Goal: Task Accomplishment & Management: Contribute content

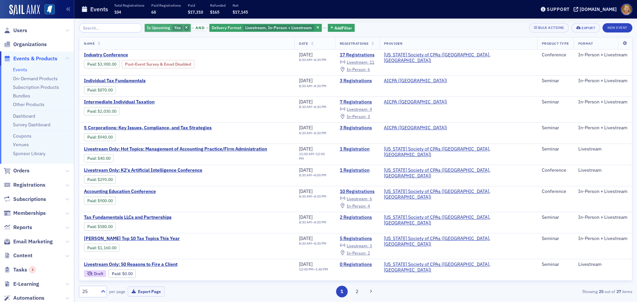
click at [185, 29] on icon "button" at bounding box center [186, 28] width 3 height 4
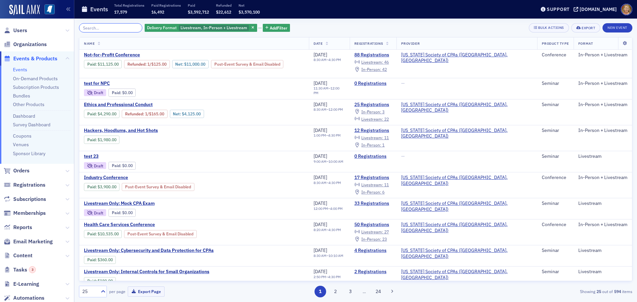
click at [107, 28] on input "search" at bounding box center [110, 27] width 63 height 9
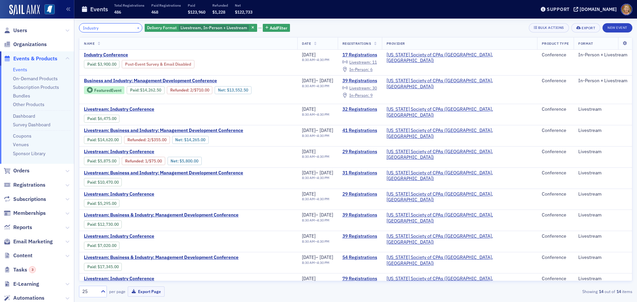
type input "Industry"
click at [135, 29] on button "×" at bounding box center [138, 28] width 6 height 6
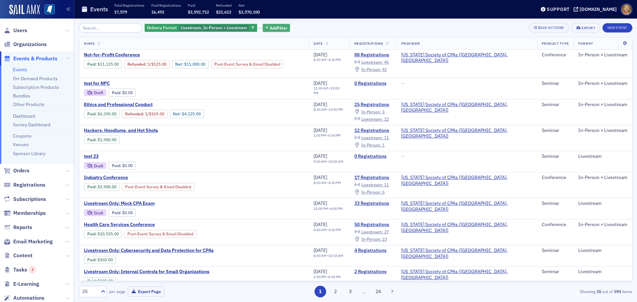
click at [270, 29] on span "Add Filter" at bounding box center [279, 28] width 18 height 6
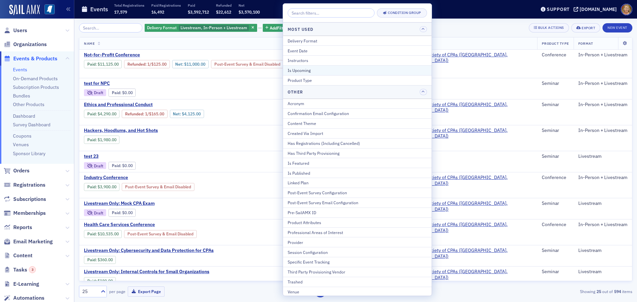
click at [300, 70] on div "Is Upcoming" at bounding box center [356, 70] width 139 height 6
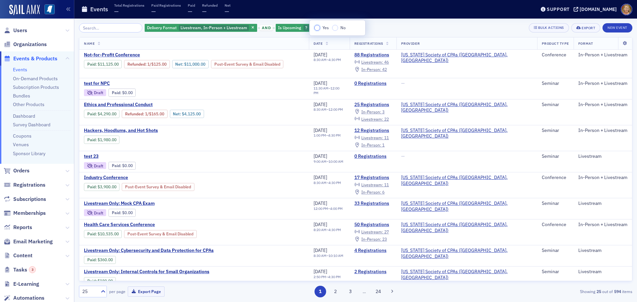
click at [318, 30] on input "Yes" at bounding box center [317, 28] width 6 height 6
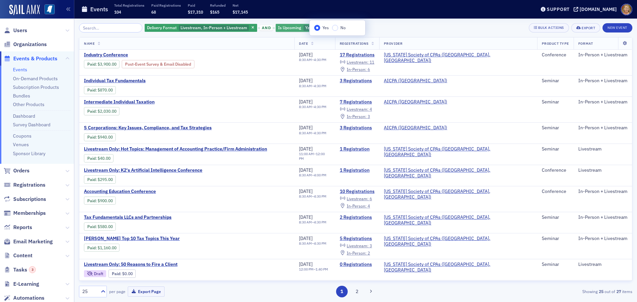
click at [304, 31] on span "Yes" at bounding box center [308, 28] width 10 height 6
click at [316, 28] on icon "button" at bounding box center [317, 28] width 3 height 4
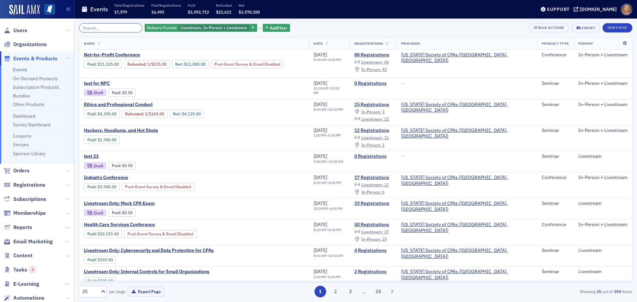
click at [117, 26] on input "search" at bounding box center [110, 27] width 63 height 9
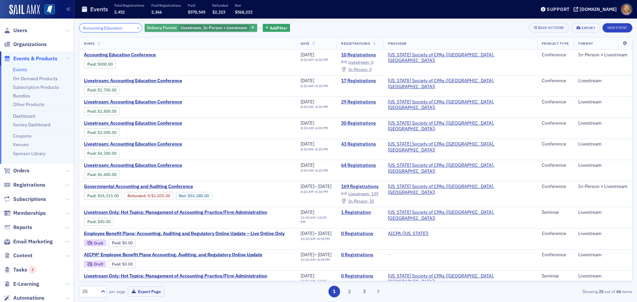
type input "Accounting Education"
click at [200, 30] on span "Livestream, In-Person + Livestream" at bounding box center [213, 27] width 67 height 5
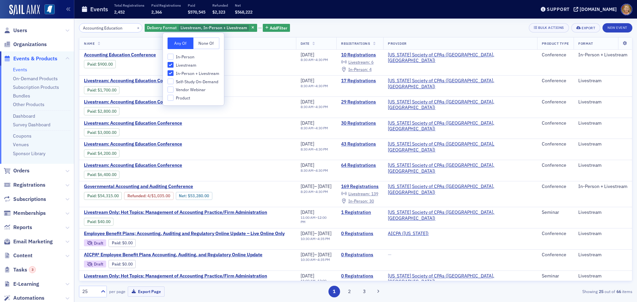
click at [193, 63] on span "Livestream" at bounding box center [186, 65] width 21 height 6
click at [173, 63] on input "Livestream" at bounding box center [170, 65] width 6 height 6
checkbox input "false"
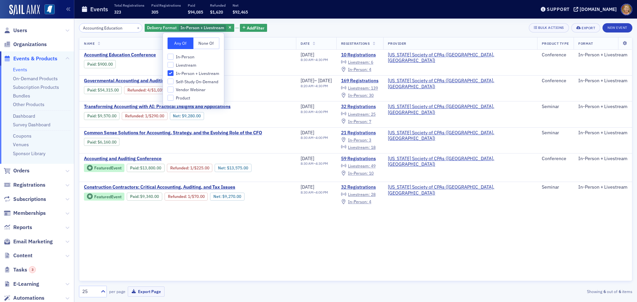
click at [239, 45] on th "Name" at bounding box center [187, 43] width 217 height 12
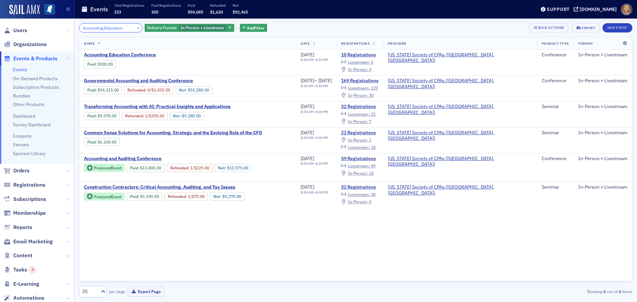
click at [124, 28] on input "Accounting Education" at bounding box center [110, 27] width 63 height 9
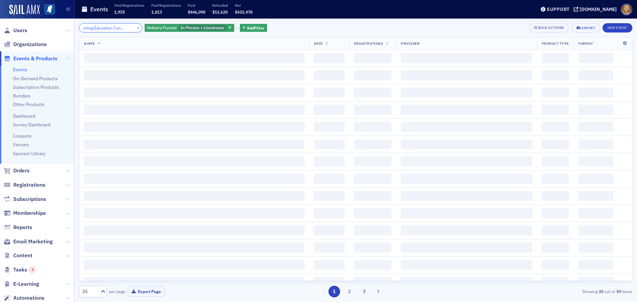
scroll to position [0, 17]
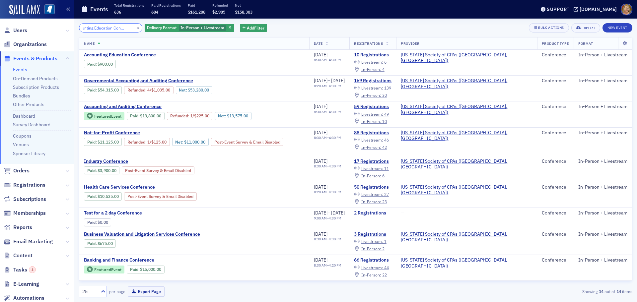
type input "Accounting Education Conference"
click at [135, 27] on div "×" at bounding box center [138, 28] width 7 height 8
click at [126, 28] on input "Accounting Education Conference" at bounding box center [110, 27] width 63 height 9
click at [185, 30] on span "In-Person + Livestream" at bounding box center [202, 27] width 44 height 5
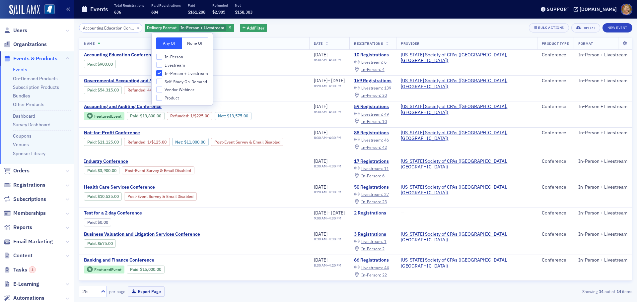
drag, startPoint x: 158, startPoint y: 75, endPoint x: 159, endPoint y: 66, distance: 8.3
click at [159, 74] on input "In-Person + Livestream" at bounding box center [159, 73] width 6 height 6
checkbox input "false"
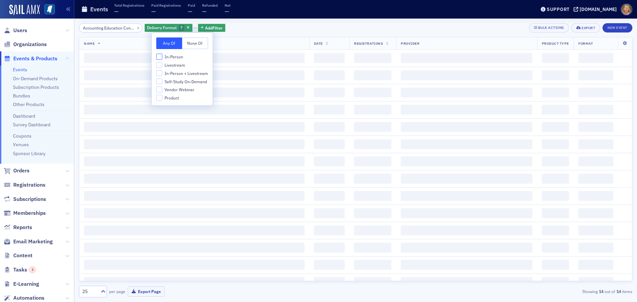
click at [157, 54] on input "In-Person" at bounding box center [159, 57] width 6 height 6
checkbox input "true"
click at [158, 64] on input "Livestream" at bounding box center [159, 65] width 6 height 6
checkbox input "true"
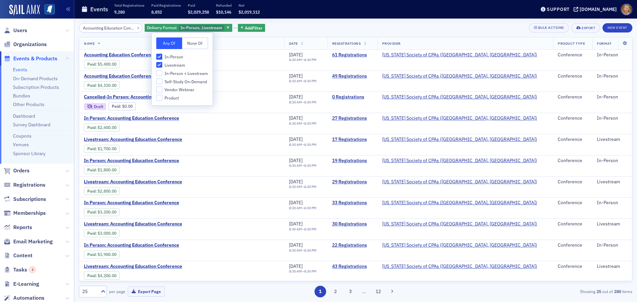
click at [242, 49] on th "Name" at bounding box center [181, 43] width 205 height 12
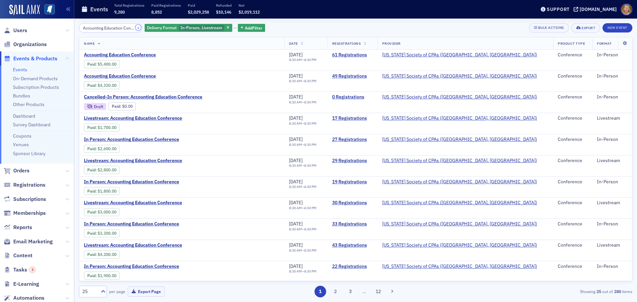
click at [135, 28] on button "×" at bounding box center [138, 28] width 6 height 6
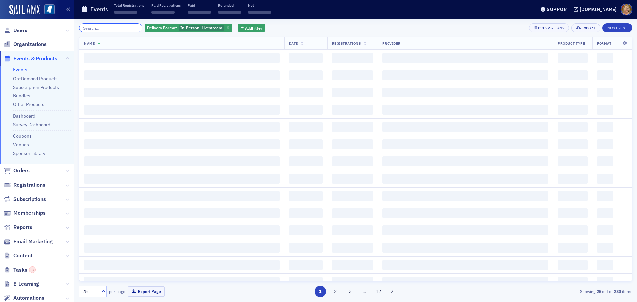
click at [123, 30] on input "search" at bounding box center [110, 27] width 63 height 9
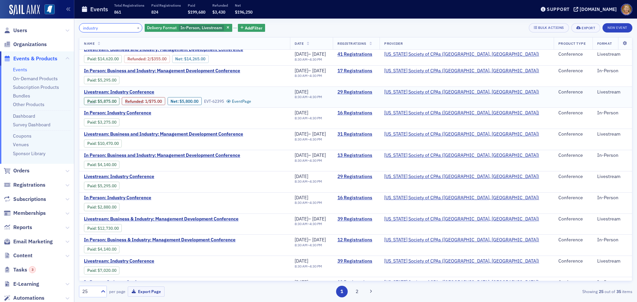
scroll to position [99, 0]
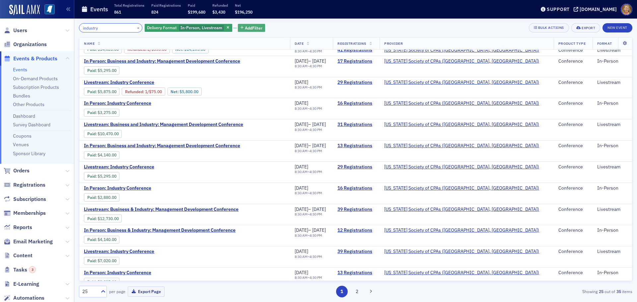
type input "industry"
click at [251, 25] on span "Add Filter" at bounding box center [254, 28] width 18 height 6
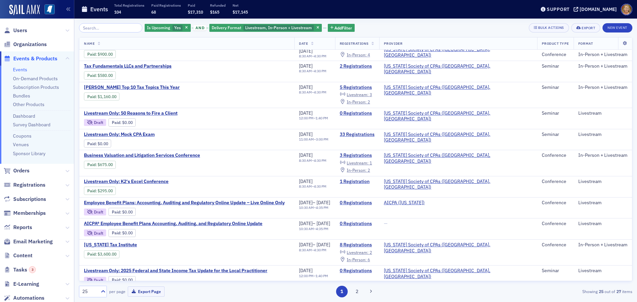
scroll to position [166, 0]
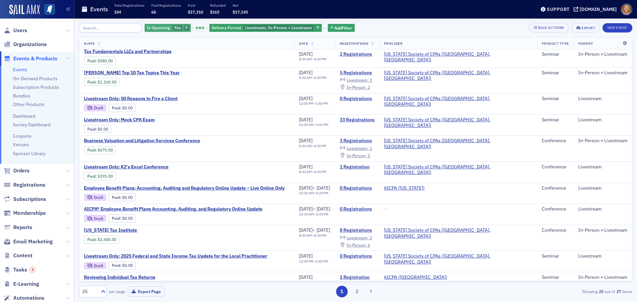
click at [184, 27] on span "button" at bounding box center [187, 28] width 6 height 6
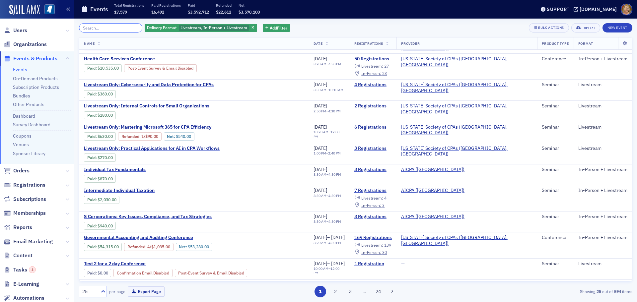
click at [132, 27] on input "search" at bounding box center [110, 27] width 63 height 9
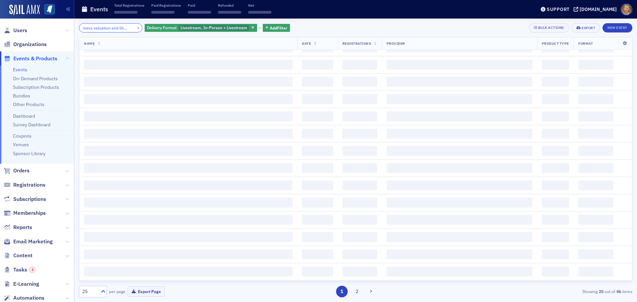
scroll to position [0, 15]
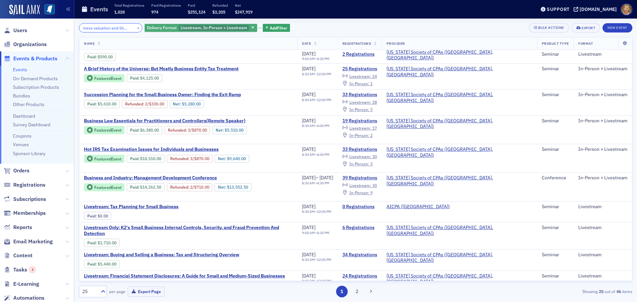
type input "business valuation and litigation"
click at [178, 31] on div "Delivery Format Livestream, In-Person + Livestream" at bounding box center [201, 28] width 112 height 8
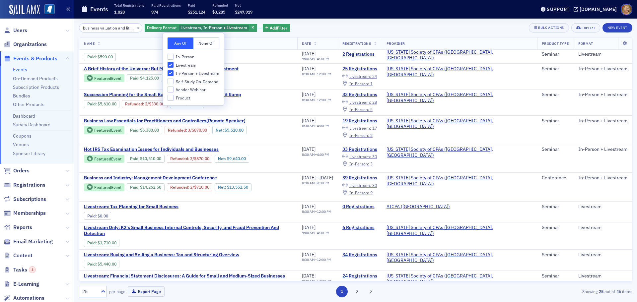
click at [178, 58] on span "In-Person" at bounding box center [185, 57] width 19 height 6
click at [173, 58] on input "In-Person" at bounding box center [170, 57] width 6 height 6
checkbox input "true"
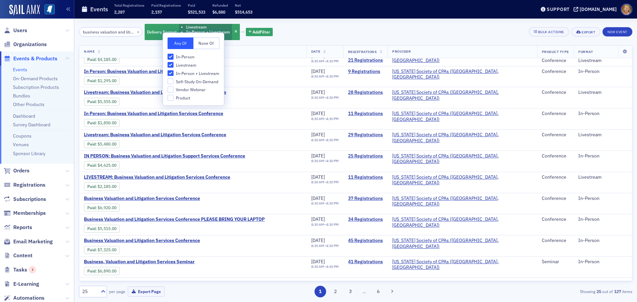
click at [173, 74] on input "In-Person + Livestream" at bounding box center [170, 73] width 6 height 6
checkbox input "false"
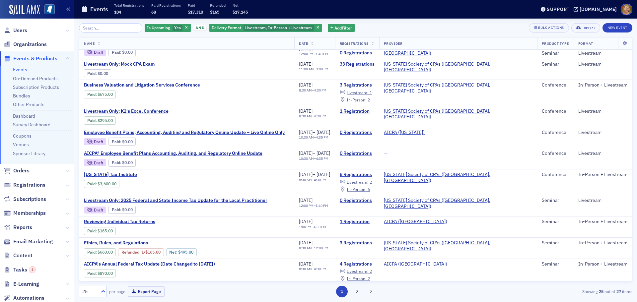
scroll to position [232, 0]
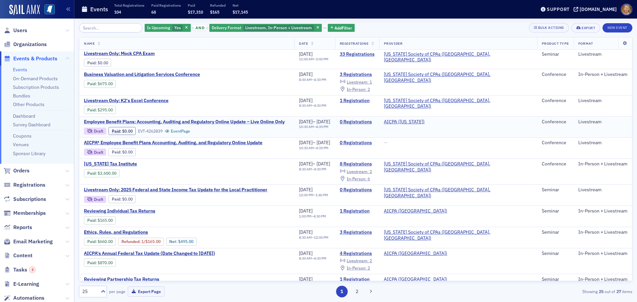
click at [213, 123] on span "Employee Benefit Plans; Accounting, Auditing and Regulatory Online Update – Liv…" at bounding box center [184, 122] width 201 height 6
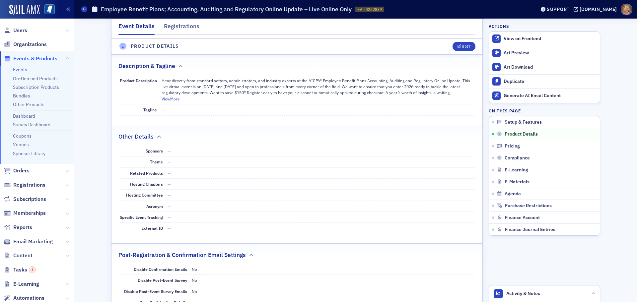
scroll to position [398, 0]
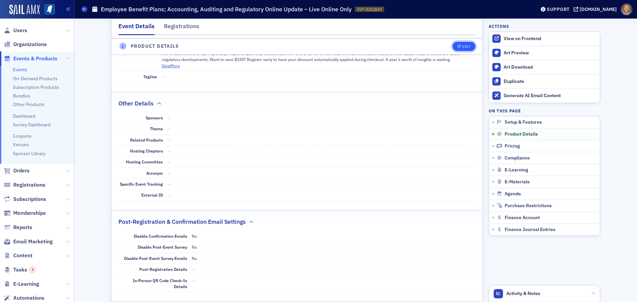
click at [462, 47] on div "Edit" at bounding box center [466, 47] width 8 height 4
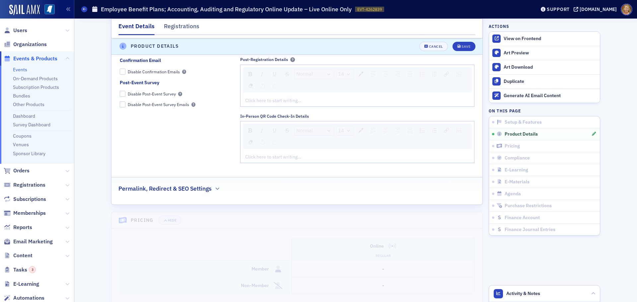
scroll to position [731, 0]
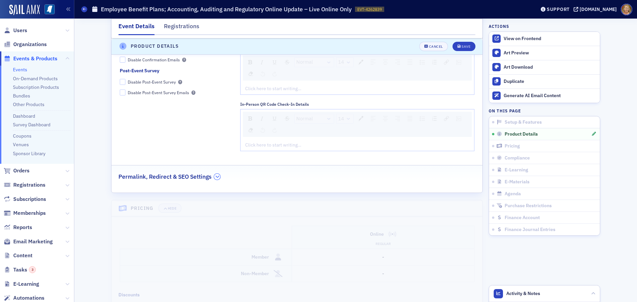
click at [215, 177] on icon "button" at bounding box center [217, 177] width 4 height 4
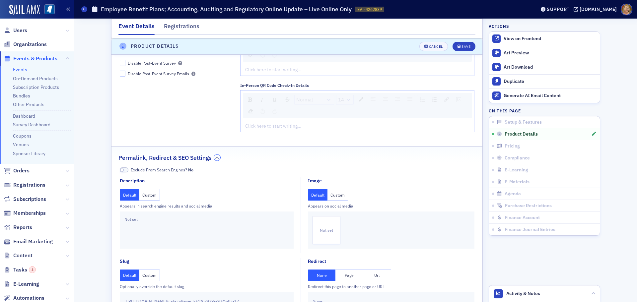
scroll to position [765, 0]
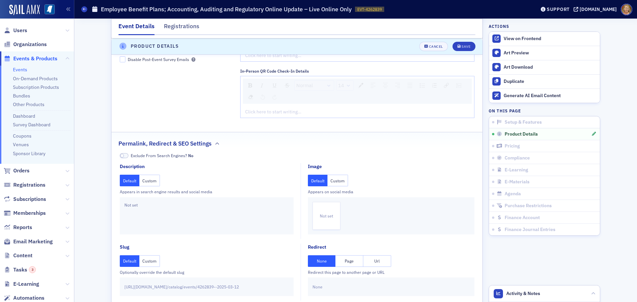
click at [369, 261] on button "Url" at bounding box center [377, 261] width 28 height 12
click at [328, 286] on input "text" at bounding box center [390, 287] width 157 height 12
paste input "https://www.aicpa-cima.com/cpe-learning/conference/aicpa-cima-employee-benefit-…"
type input "https://www.aicpa-cima.com/cpe-learning/conference/aicpa-cima-employee-benefit-…"
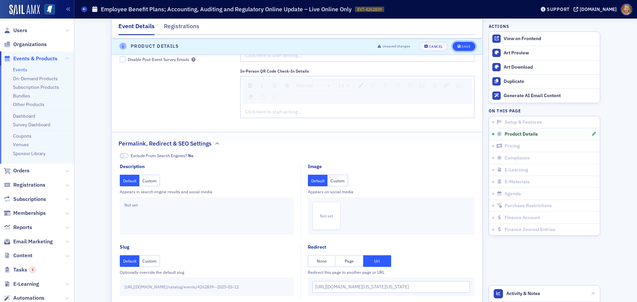
scroll to position [0, 0]
click at [457, 45] on icon "submit" at bounding box center [458, 47] width 3 height 4
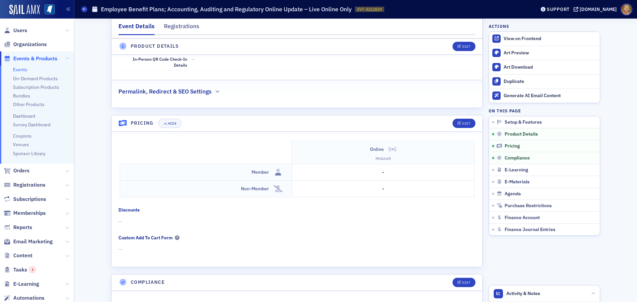
scroll to position [630, 0]
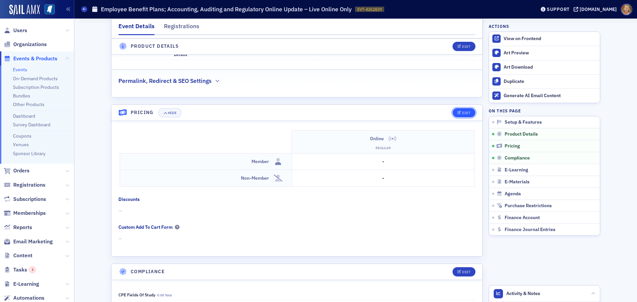
click at [466, 115] on button "Edit" at bounding box center [463, 112] width 23 height 9
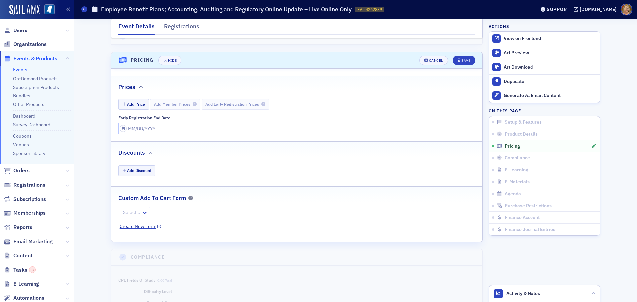
scroll to position [696, 0]
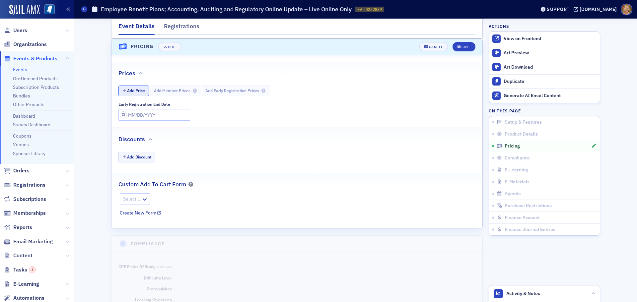
click at [134, 93] on button "Add Price" at bounding box center [133, 91] width 31 height 10
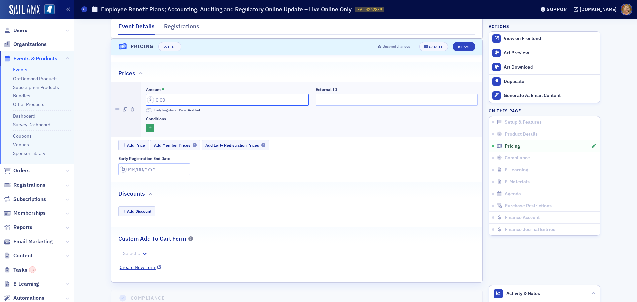
click at [151, 101] on input "Amount *" at bounding box center [227, 100] width 162 height 12
type input "785.00"
click at [158, 143] on span "Add Member Prices" at bounding box center [175, 145] width 43 height 5
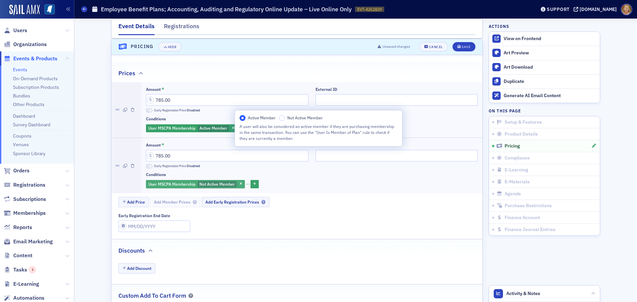
click at [204, 182] on span "Not Active Member" at bounding box center [216, 183] width 35 height 5
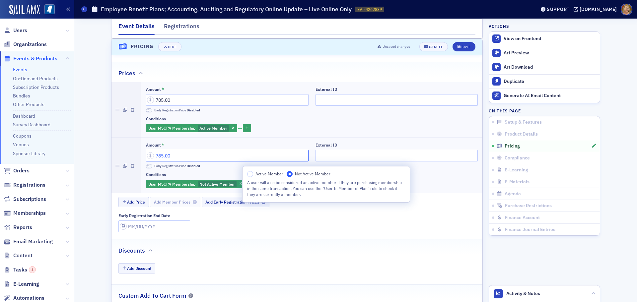
drag, startPoint x: 172, startPoint y: 154, endPoint x: 154, endPoint y: 155, distance: 18.6
click at [154, 155] on input "785.00" at bounding box center [227, 156] width 162 height 12
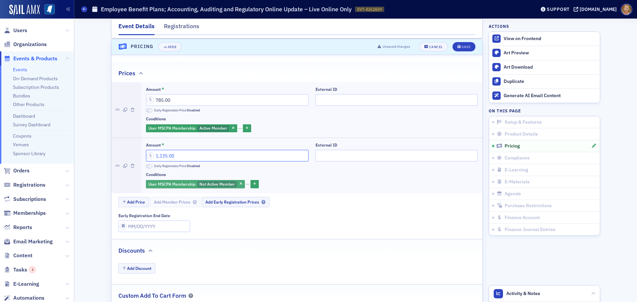
type input "1,135.00"
click at [203, 183] on span "Not Active Member" at bounding box center [216, 183] width 35 height 5
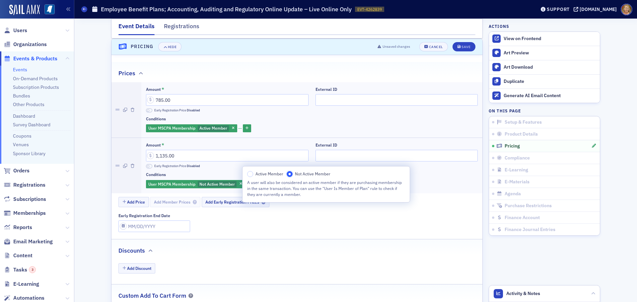
click at [289, 172] on input "Not Active Member" at bounding box center [289, 174] width 6 height 6
click at [234, 173] on div "Conditions" at bounding box center [312, 174] width 332 height 5
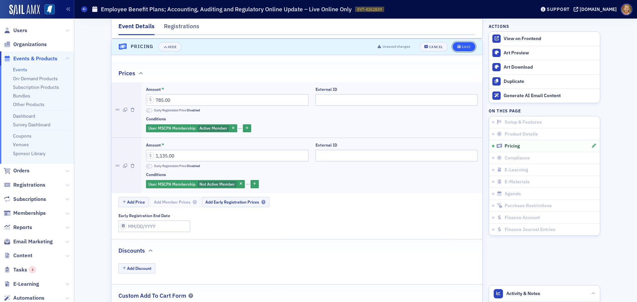
click at [467, 48] on div "Save" at bounding box center [465, 47] width 9 height 4
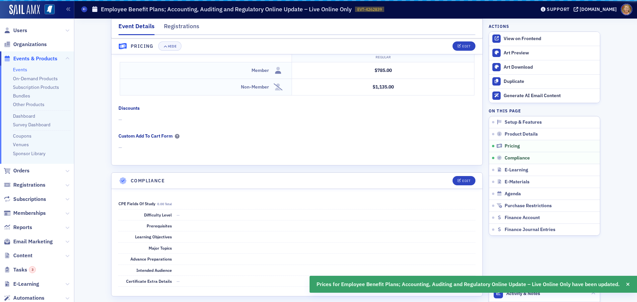
scroll to position [671, 0]
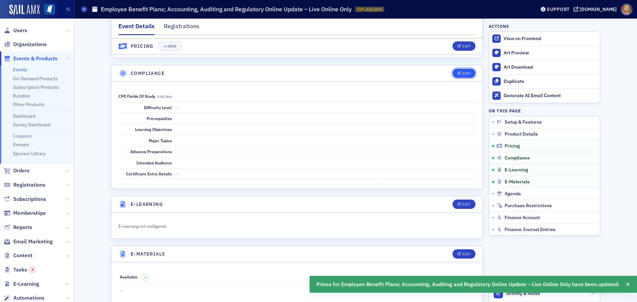
click at [462, 72] on div "Edit" at bounding box center [466, 74] width 8 height 4
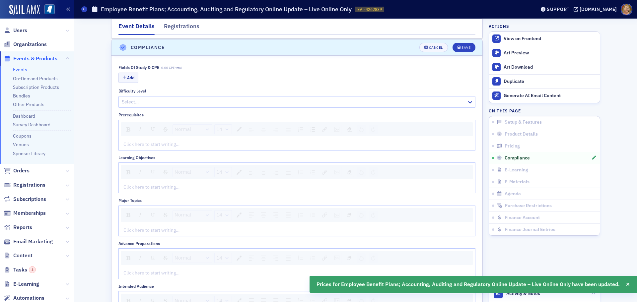
scroll to position [830, 0]
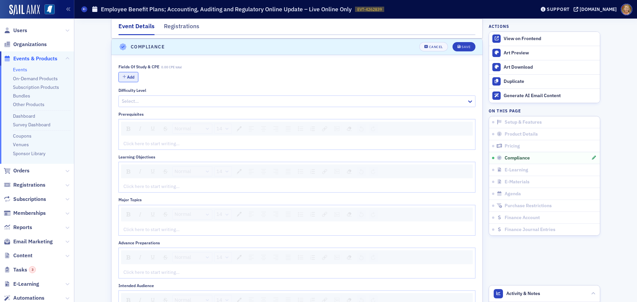
click at [128, 77] on button "Add" at bounding box center [128, 77] width 20 height 10
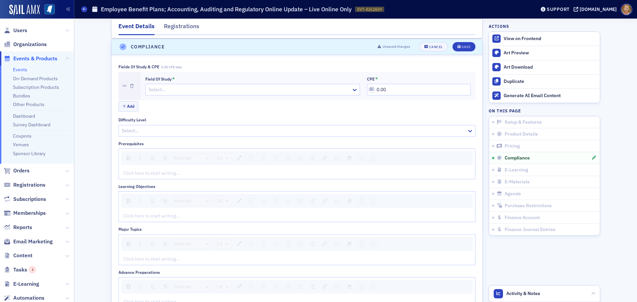
click at [154, 87] on div at bounding box center [249, 90] width 203 height 8
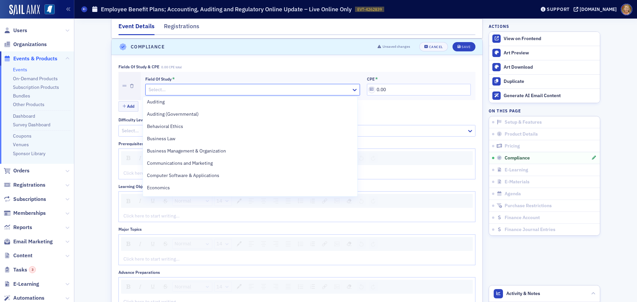
scroll to position [0, 0]
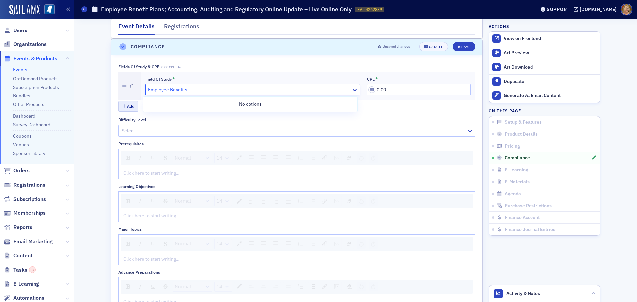
type input "Employee Benefits"
click at [130, 108] on button "Add" at bounding box center [128, 106] width 20 height 10
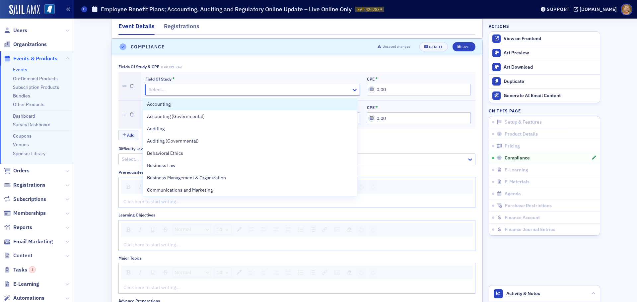
click at [154, 92] on div at bounding box center [249, 90] width 203 height 8
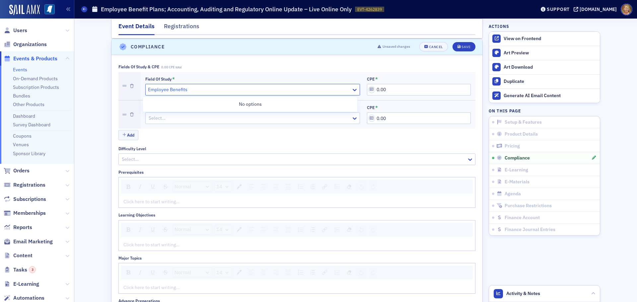
type input "Employee Benefits"
drag, startPoint x: 388, startPoint y: 93, endPoint x: 374, endPoint y: 92, distance: 13.7
click at [374, 92] on input "0.00" at bounding box center [419, 90] width 104 height 12
type input "10.00"
click at [452, 42] on button "Save" at bounding box center [463, 46] width 23 height 9
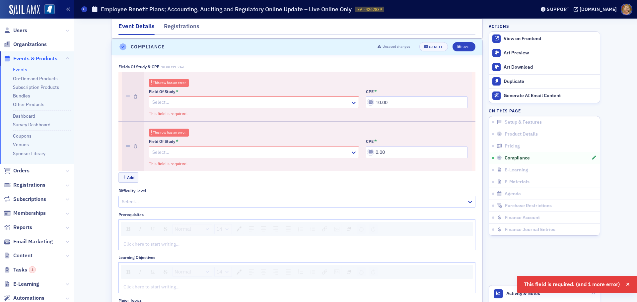
click at [172, 103] on div at bounding box center [251, 102] width 198 height 8
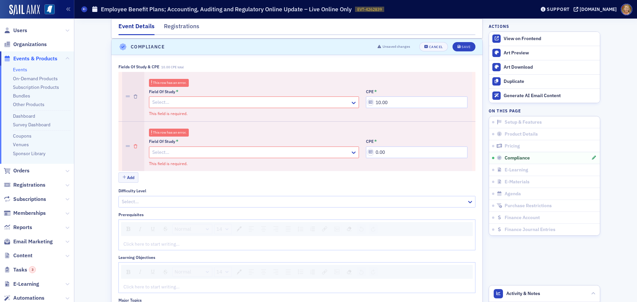
click at [134, 145] on icon "button" at bounding box center [136, 147] width 4 height 4
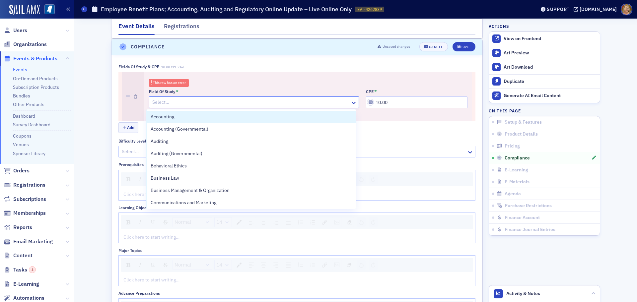
click at [152, 102] on div at bounding box center [251, 102] width 198 height 8
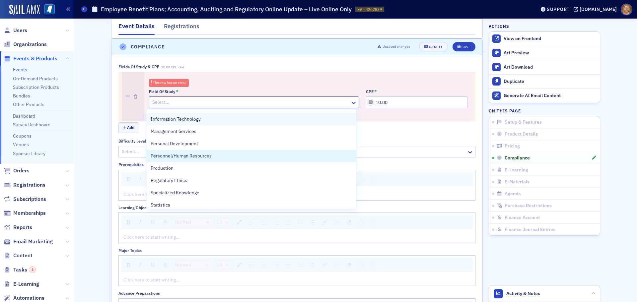
scroll to position [166, 0]
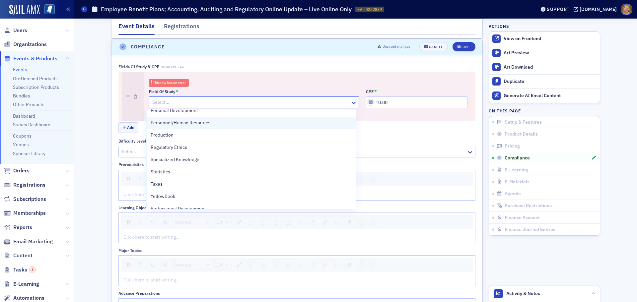
click at [169, 125] on span "Personnel/Human Resources" at bounding box center [181, 122] width 61 height 7
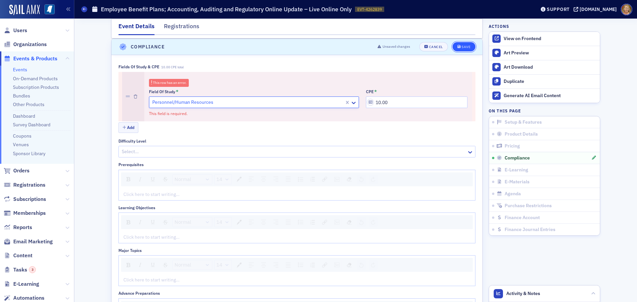
click at [461, 47] on div "Save" at bounding box center [465, 47] width 9 height 4
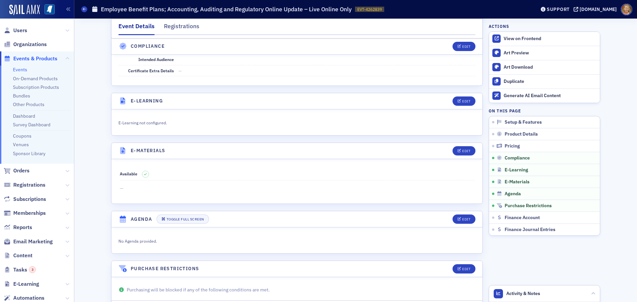
scroll to position [872, 0]
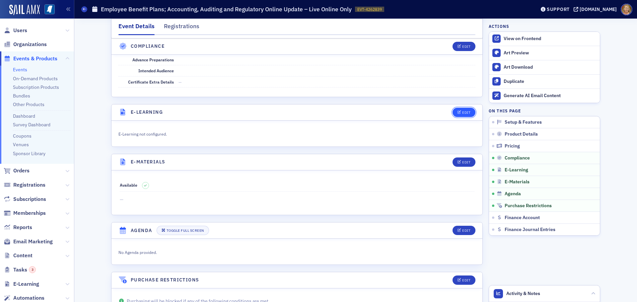
click at [462, 114] on div "Edit" at bounding box center [466, 113] width 8 height 4
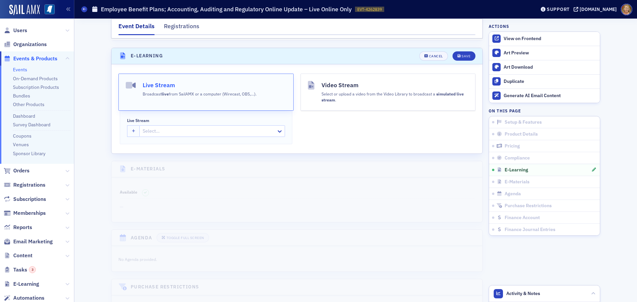
scroll to position [938, 0]
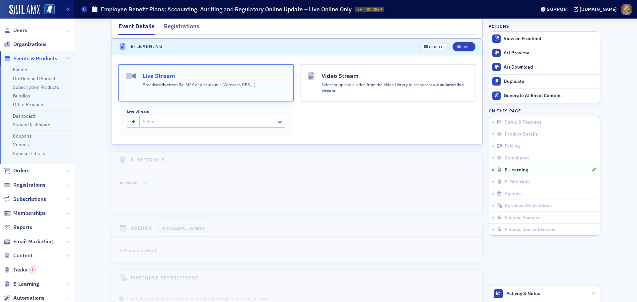
click at [276, 85] on button "Live Stream Broadcast live from SailAMX or a computer (Wirecast, OBS,…)." at bounding box center [205, 82] width 175 height 37
click at [258, 125] on div at bounding box center [209, 122] width 134 height 8
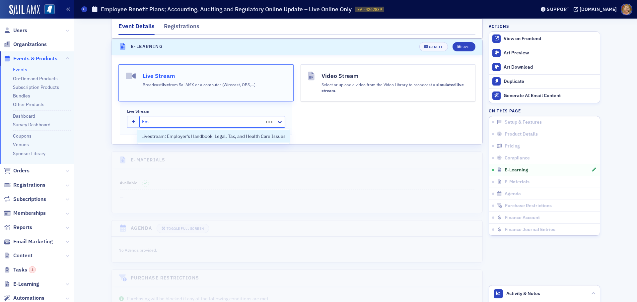
type input "E"
type input "AICPA Emplyee Benefit Plans"
click at [257, 123] on div at bounding box center [209, 122] width 134 height 8
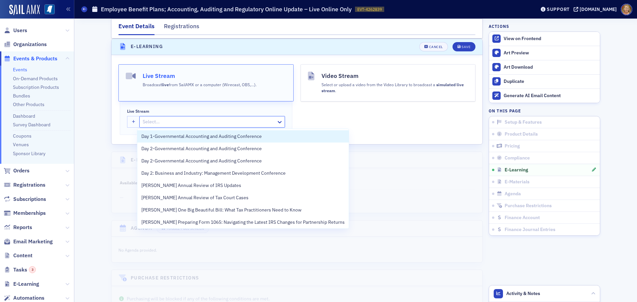
click at [257, 123] on div at bounding box center [209, 122] width 134 height 8
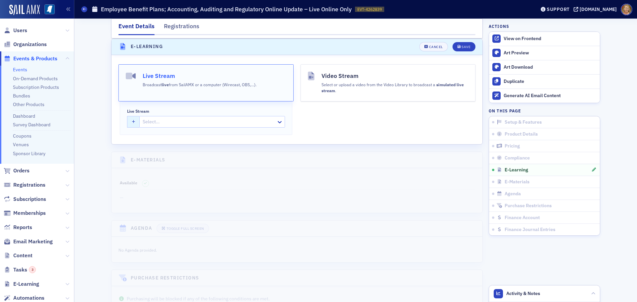
click at [132, 122] on icon "button" at bounding box center [133, 122] width 3 height 4
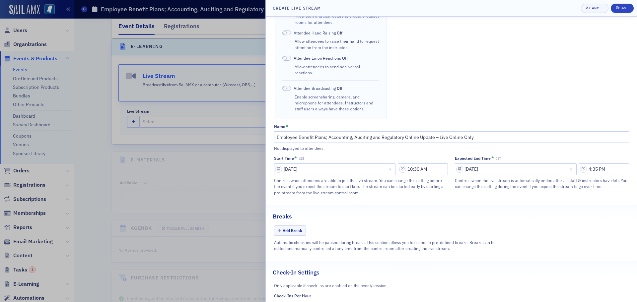
scroll to position [210, 0]
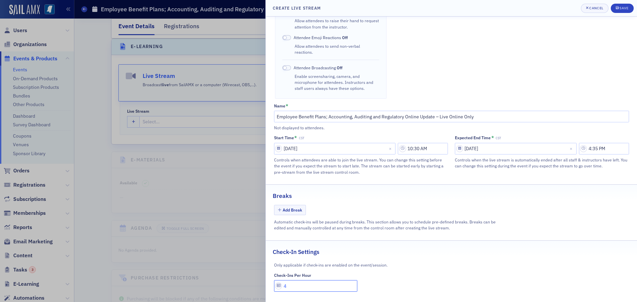
drag, startPoint x: 292, startPoint y: 280, endPoint x: 282, endPoint y: 282, distance: 9.6
click at [282, 282] on input "4" at bounding box center [316, 286] width 84 height 12
type input "1"
click at [625, 5] on button "Save" at bounding box center [621, 8] width 23 height 9
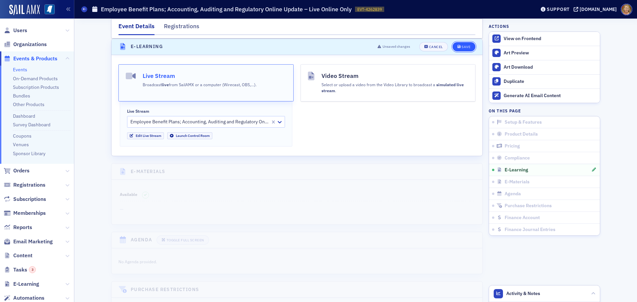
click at [461, 47] on div "Save" at bounding box center [465, 47] width 9 height 4
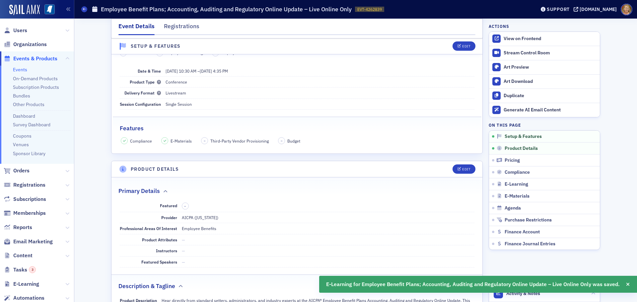
scroll to position [0, 0]
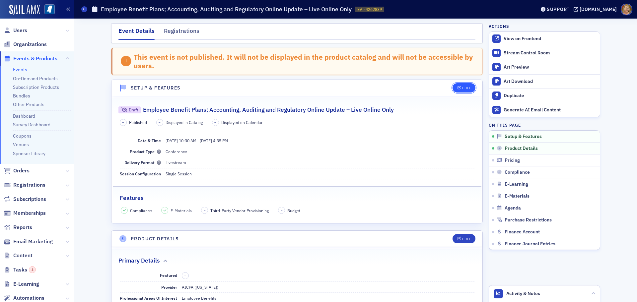
click at [469, 86] on button "Edit" at bounding box center [463, 87] width 23 height 9
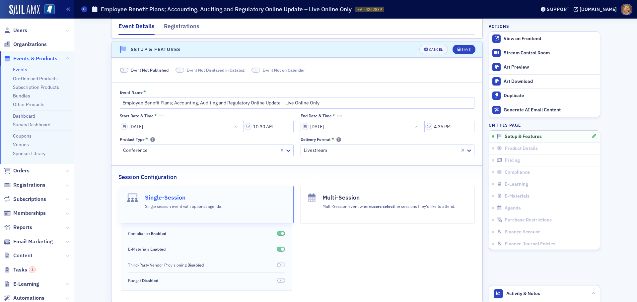
scroll to position [41, 0]
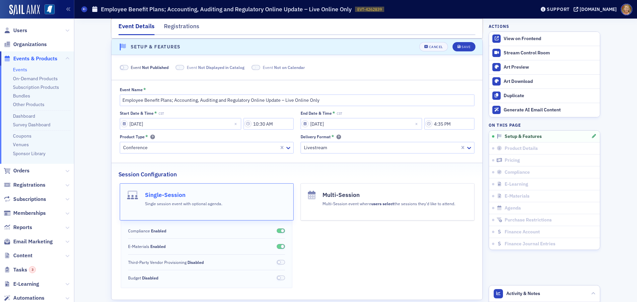
click at [124, 68] on span at bounding box center [124, 67] width 9 height 5
click at [463, 48] on div "Save" at bounding box center [465, 47] width 9 height 4
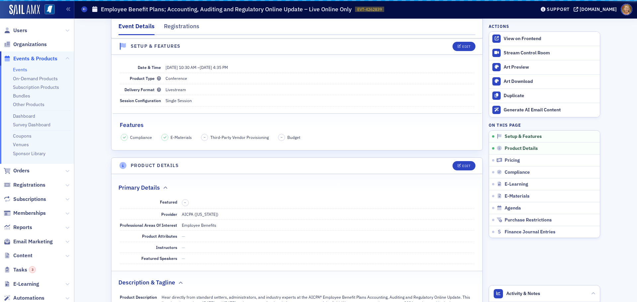
scroll to position [9, 0]
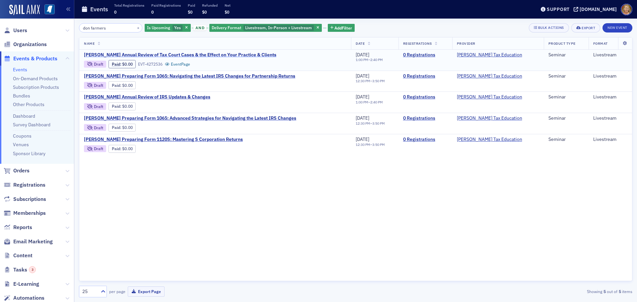
type input "don farmers"
click at [189, 56] on span "[PERSON_NAME] Annual Review of Tax Court Cases & the Effect on Your Practice & …" at bounding box center [180, 55] width 192 height 6
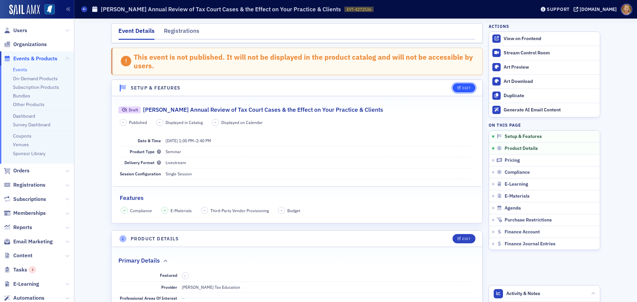
click at [462, 89] on div "Edit" at bounding box center [466, 88] width 8 height 4
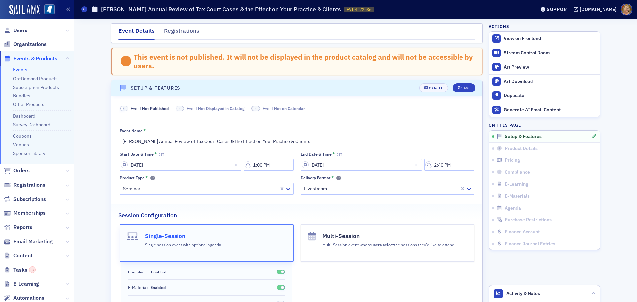
scroll to position [41, 0]
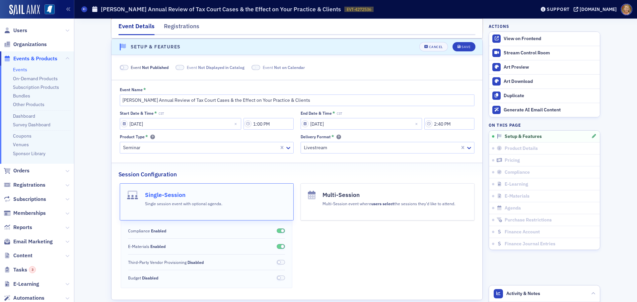
click at [123, 67] on span at bounding box center [124, 67] width 9 height 5
click at [461, 45] on div "Save" at bounding box center [465, 47] width 9 height 4
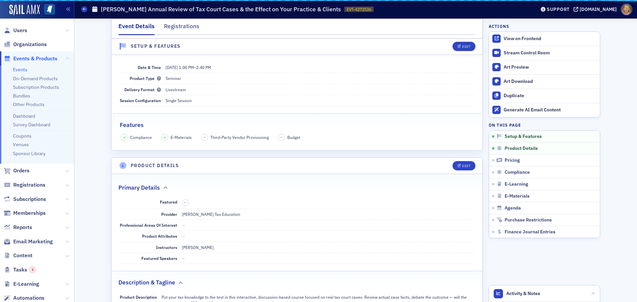
scroll to position [9, 0]
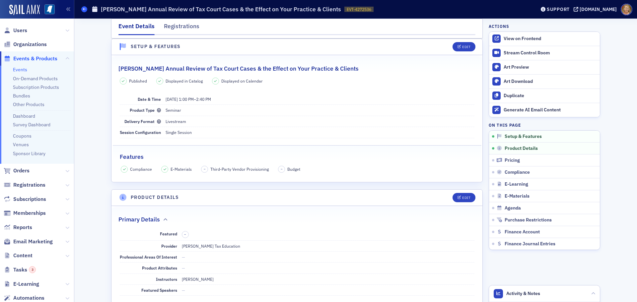
click at [85, 10] on icon at bounding box center [84, 9] width 3 height 3
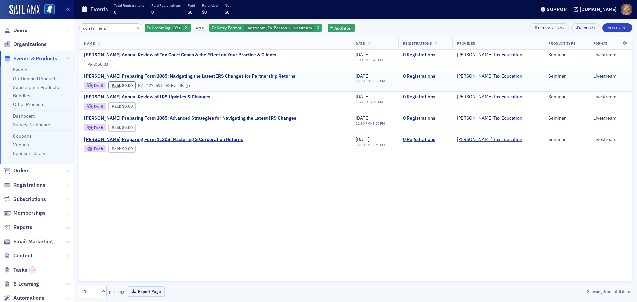
click at [162, 75] on span "[PERSON_NAME] Preparing Form 1065: Navigating the Latest IRS Changes for Partne…" at bounding box center [189, 76] width 211 height 6
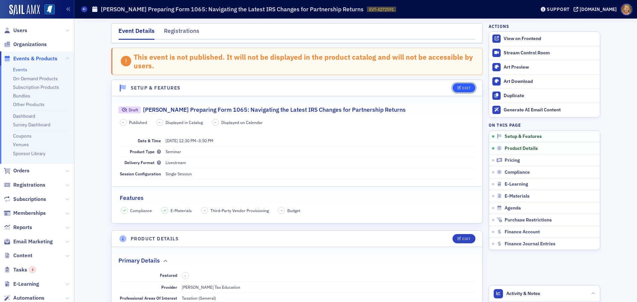
click at [462, 90] on div "Edit" at bounding box center [466, 88] width 8 height 4
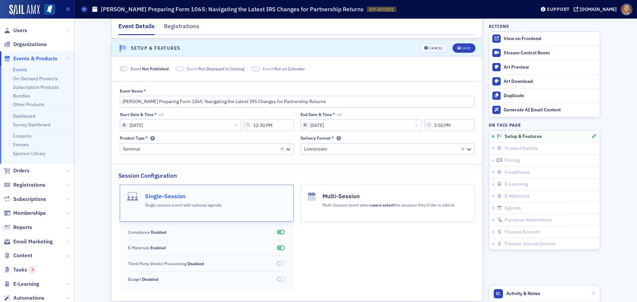
scroll to position [41, 0]
click at [125, 66] on span at bounding box center [124, 67] width 9 height 5
click at [457, 46] on icon "submit" at bounding box center [458, 47] width 3 height 4
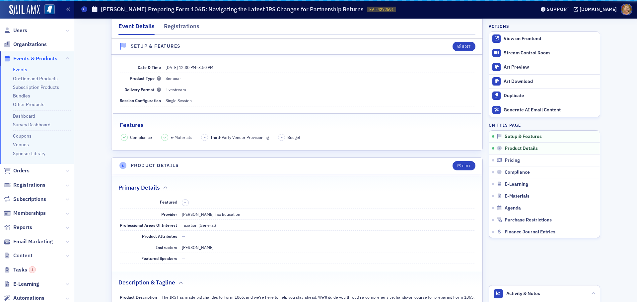
scroll to position [9, 0]
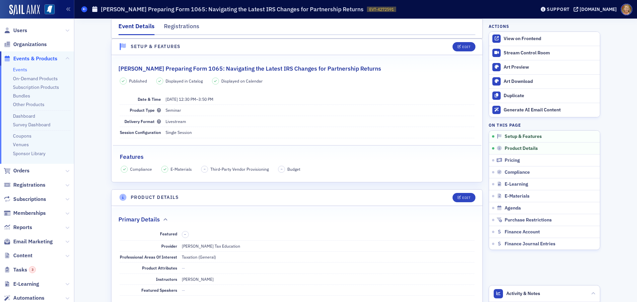
click at [82, 8] on span at bounding box center [84, 9] width 6 height 6
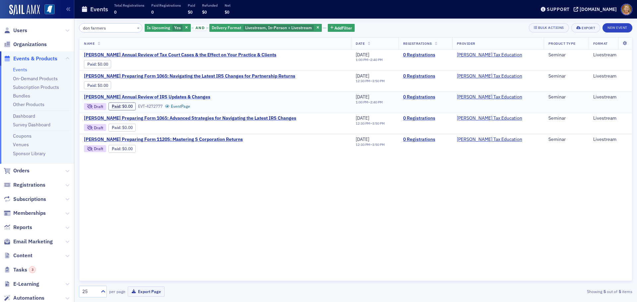
click at [150, 96] on span "[PERSON_NAME] Annual Review of IRS Updates & Changes" at bounding box center [147, 97] width 126 height 6
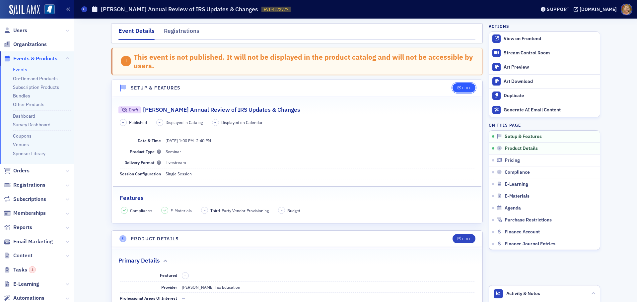
click at [461, 86] on button "Edit" at bounding box center [463, 87] width 23 height 9
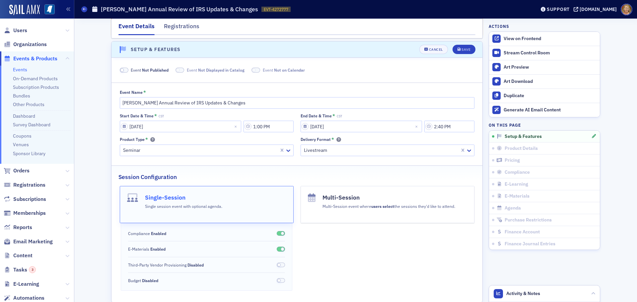
scroll to position [41, 0]
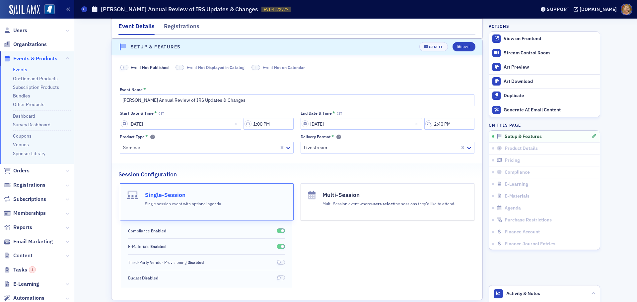
click at [125, 68] on span at bounding box center [124, 67] width 9 height 5
click at [463, 45] on div "Save" at bounding box center [465, 47] width 9 height 4
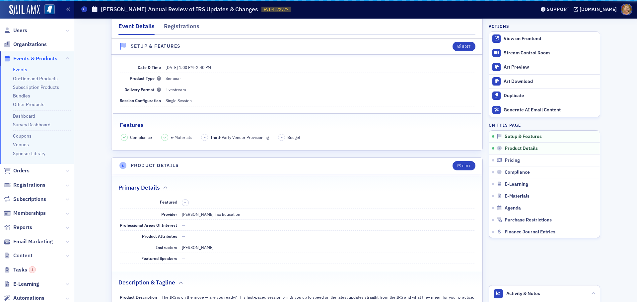
scroll to position [9, 0]
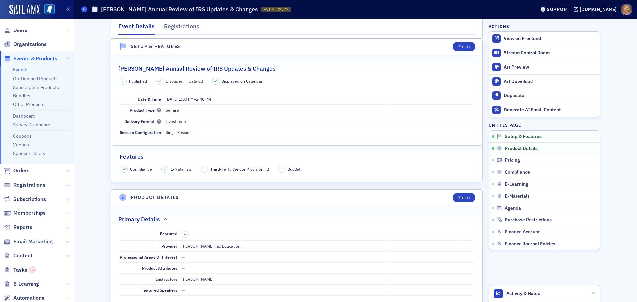
click at [83, 10] on icon at bounding box center [84, 9] width 3 height 3
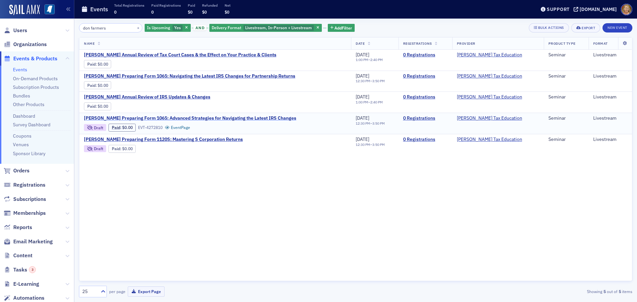
click at [132, 117] on span "Don Farmer's Preparing Form 1065: Advanced Strategies for Navigating the Latest…" at bounding box center [190, 118] width 212 height 6
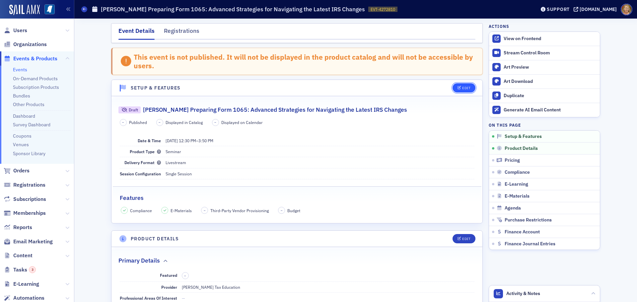
click at [464, 88] on div "Edit" at bounding box center [466, 88] width 8 height 4
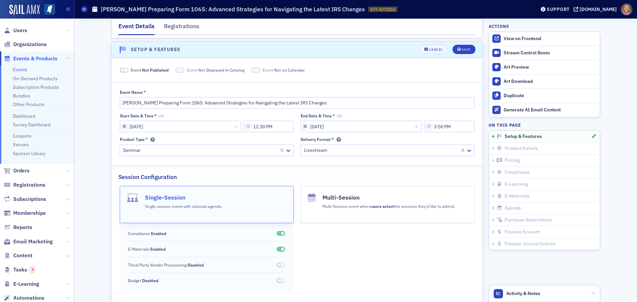
scroll to position [41, 0]
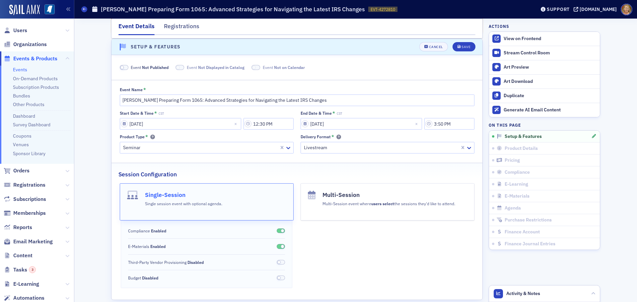
click at [124, 68] on span at bounding box center [124, 67] width 9 height 5
click at [454, 48] on button "Save" at bounding box center [463, 46] width 23 height 9
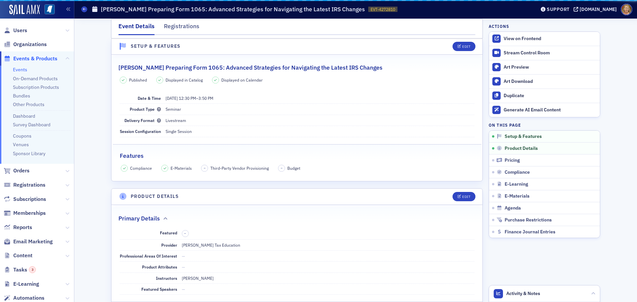
scroll to position [9, 0]
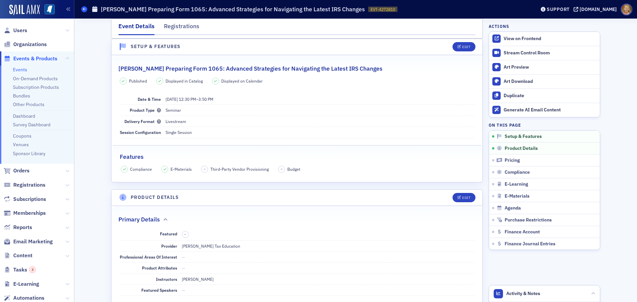
click at [84, 10] on icon at bounding box center [84, 9] width 3 height 3
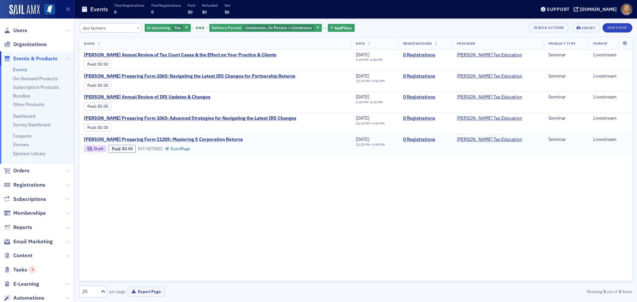
click at [152, 139] on span "Don Farmer's Preparing Form 1120S: Mastering S Corporation Returns" at bounding box center [163, 140] width 159 height 6
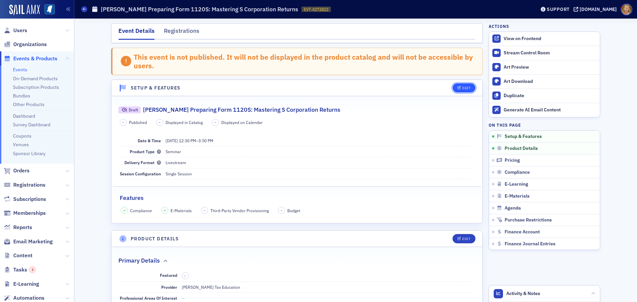
click at [459, 88] on span "Edit" at bounding box center [463, 88] width 13 height 4
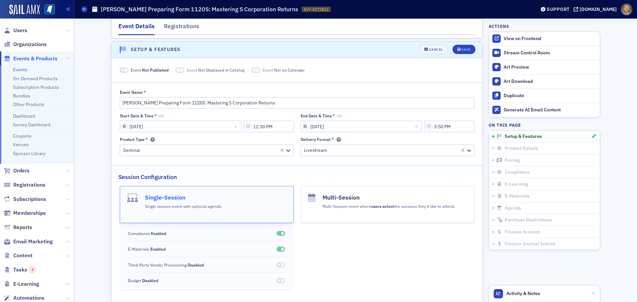
scroll to position [41, 0]
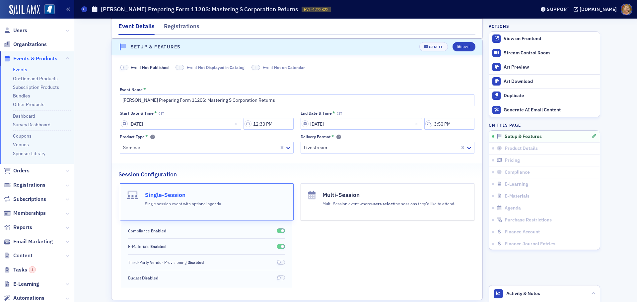
click at [124, 68] on span at bounding box center [124, 67] width 9 height 5
click at [461, 48] on div "Save" at bounding box center [465, 47] width 9 height 4
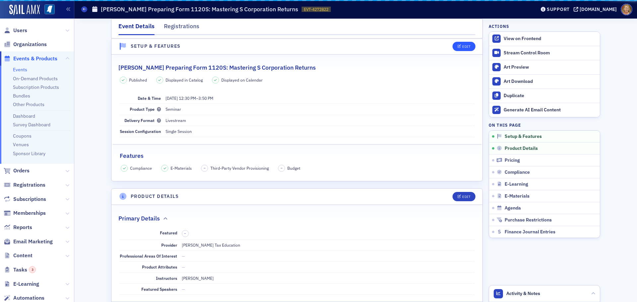
scroll to position [9, 0]
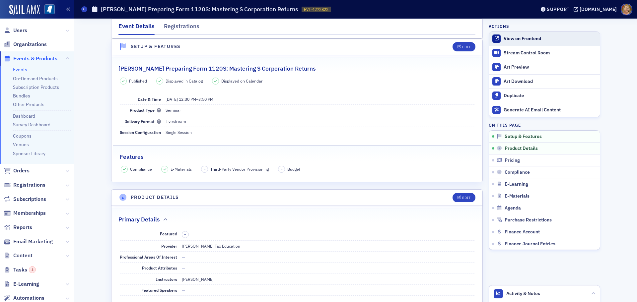
click at [503, 36] on div "View on Frontend" at bounding box center [549, 39] width 93 height 6
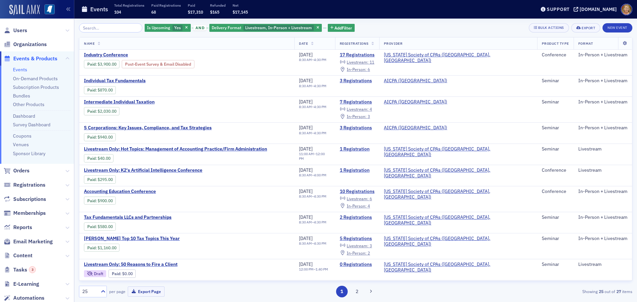
click at [32, 9] on img at bounding box center [24, 10] width 31 height 11
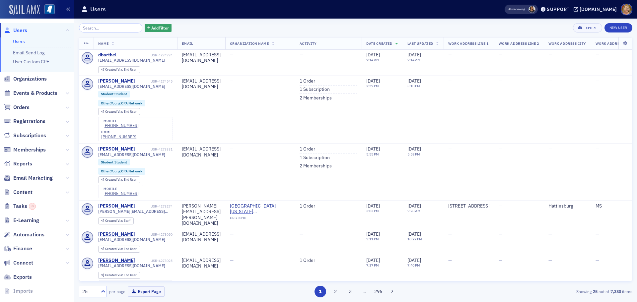
click at [33, 14] on img at bounding box center [24, 10] width 31 height 11
click at [51, 8] on img at bounding box center [49, 9] width 10 height 10
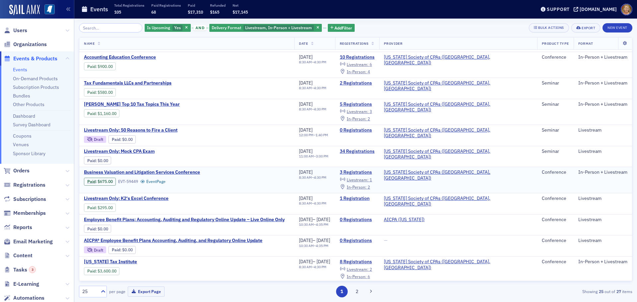
scroll to position [166, 0]
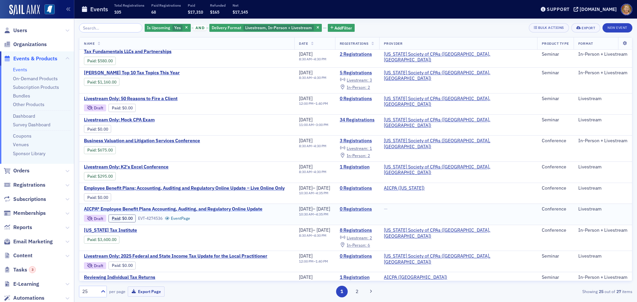
click at [153, 208] on span "AICPA® Employee Benefit Plans Accounting, Auditing, and Regulatory Online Update" at bounding box center [173, 209] width 178 height 6
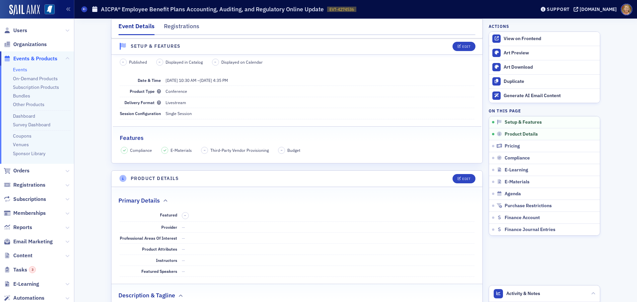
scroll to position [66, 0]
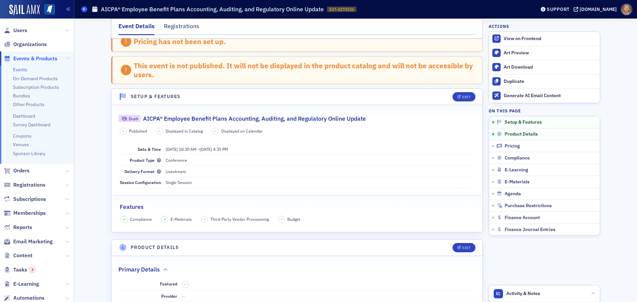
click at [84, 8] on icon at bounding box center [84, 9] width 3 height 3
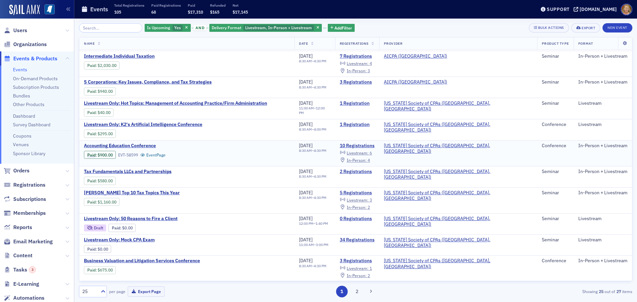
scroll to position [133, 0]
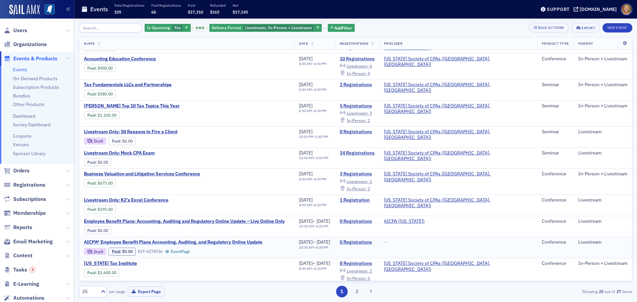
click at [200, 242] on span "AICPA® Employee Benefit Plans Accounting, Auditing, and Regulatory Online Update" at bounding box center [173, 242] width 178 height 6
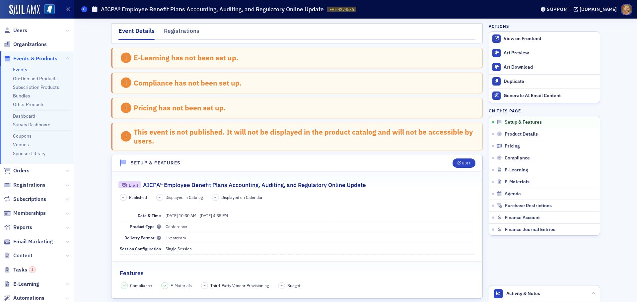
click at [83, 12] on span at bounding box center [84, 9] width 6 height 6
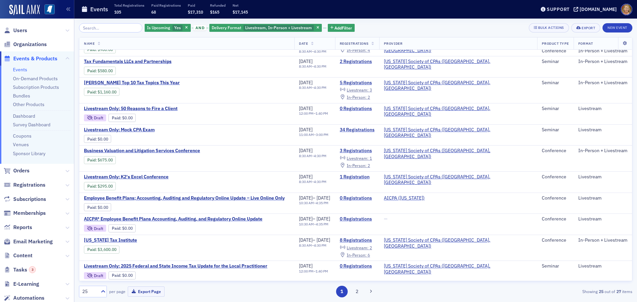
scroll to position [166, 0]
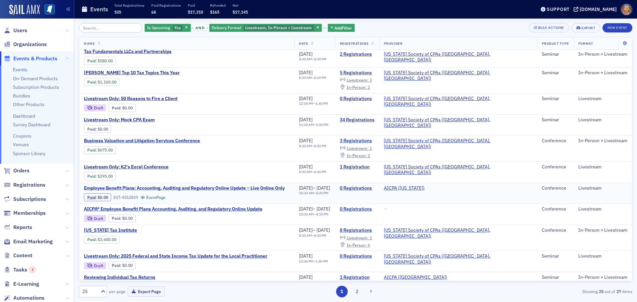
click at [198, 187] on span "Employee Benefit Plans; Accounting, Auditing and Regulatory Online Update – Liv…" at bounding box center [184, 188] width 201 height 6
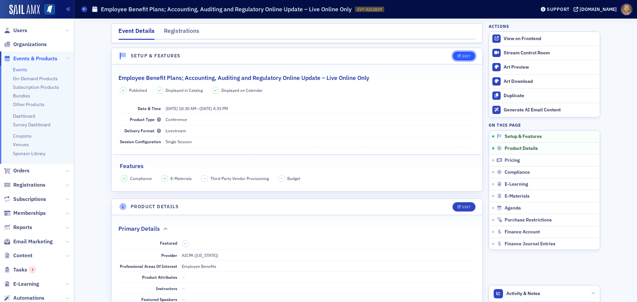
click at [464, 60] on button "Edit" at bounding box center [463, 55] width 23 height 9
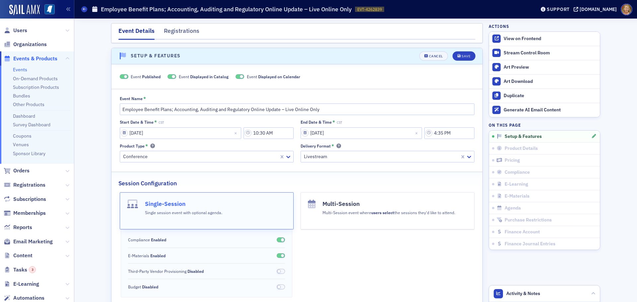
scroll to position [9, 0]
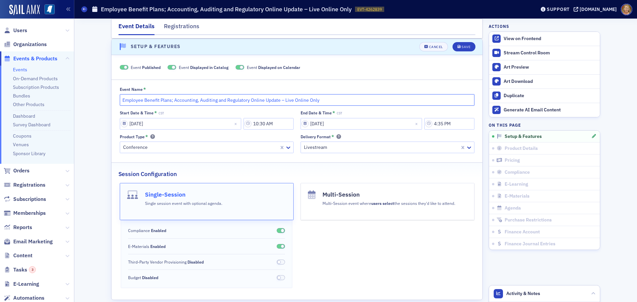
click at [120, 102] on input "Employee Benefit Plans; Accounting, Auditing and Regulatory Online Update – Liv…" at bounding box center [297, 100] width 354 height 12
type input "AICPAs Employee Benefit Plans; Accounting, Auditing and Regulatory Online Updat…"
click at [457, 47] on icon "submit" at bounding box center [458, 47] width 3 height 4
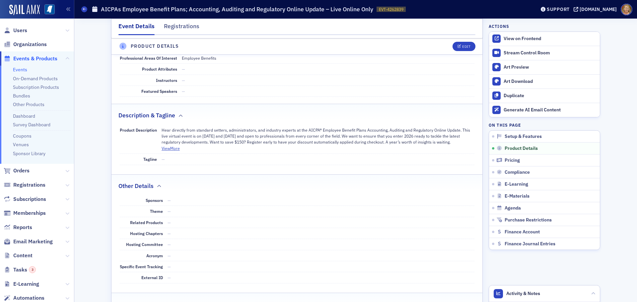
scroll to position [241, 0]
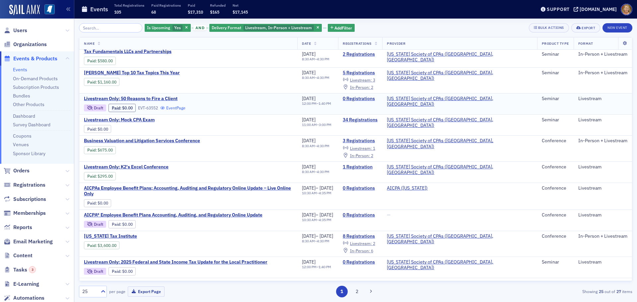
scroll to position [199, 0]
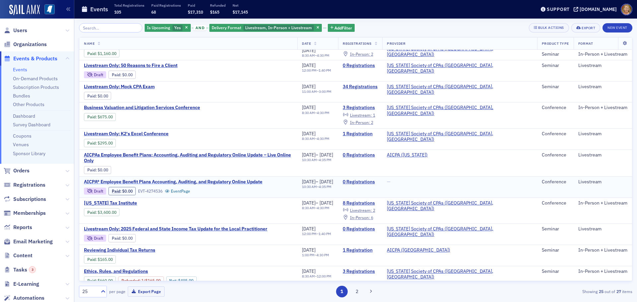
click at [176, 179] on span "AICPA® Employee Benefit Plans Accounting, Auditing, and Regulatory Online Update" at bounding box center [173, 182] width 178 height 6
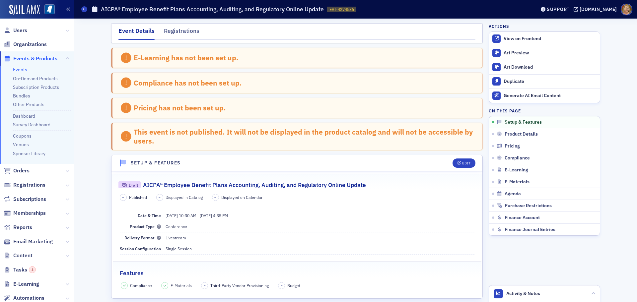
scroll to position [33, 0]
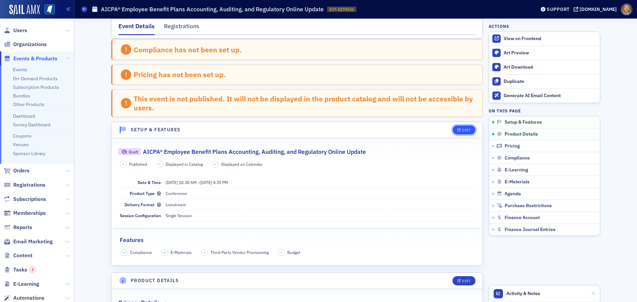
click at [460, 132] on button "Edit" at bounding box center [463, 129] width 23 height 9
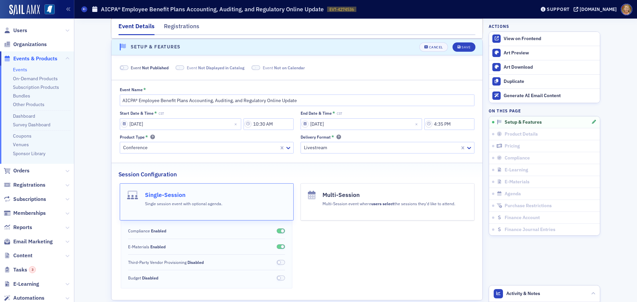
scroll to position [116, 0]
drag, startPoint x: 303, startPoint y: 102, endPoint x: 117, endPoint y: 96, distance: 185.8
click at [120, 96] on input "AICPA® Employee Benefit Plans Accounting, Auditing, and Regulatory Online Update" at bounding box center [297, 100] width 354 height 12
select select "11"
select select "2025"
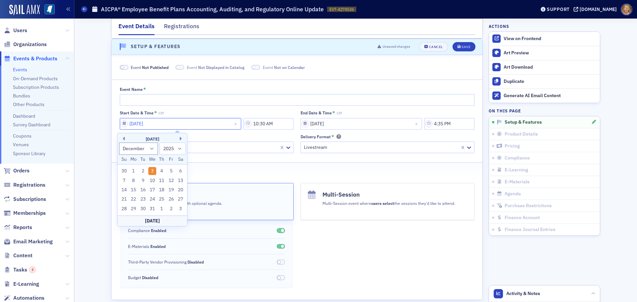
drag, startPoint x: 156, startPoint y: 121, endPoint x: 123, endPoint y: 123, distance: 33.2
click at [123, 123] on input "12/03/2025" at bounding box center [180, 124] width 121 height 12
select select "11"
select select "2025"
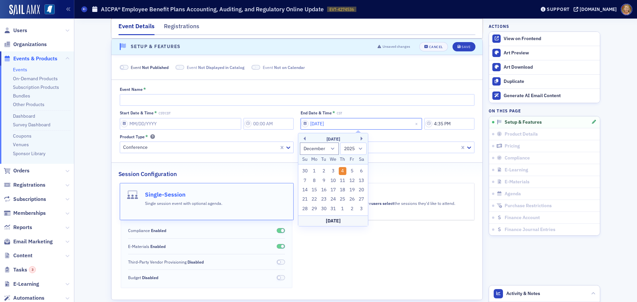
drag, startPoint x: 339, startPoint y: 126, endPoint x: 305, endPoint y: 128, distance: 33.9
click at [305, 128] on input "12/04/2025" at bounding box center [360, 124] width 121 height 12
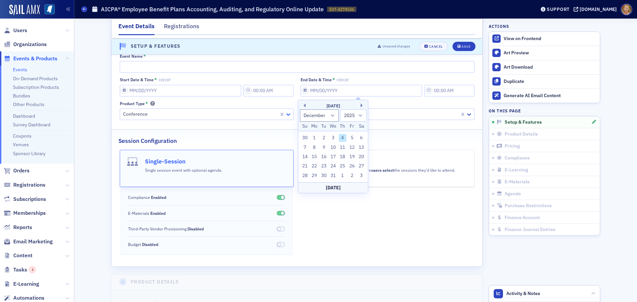
click at [286, 116] on icon at bounding box center [288, 114] width 7 height 7
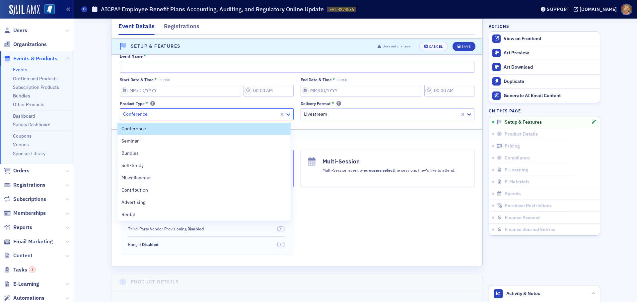
click at [288, 114] on icon at bounding box center [288, 114] width 7 height 7
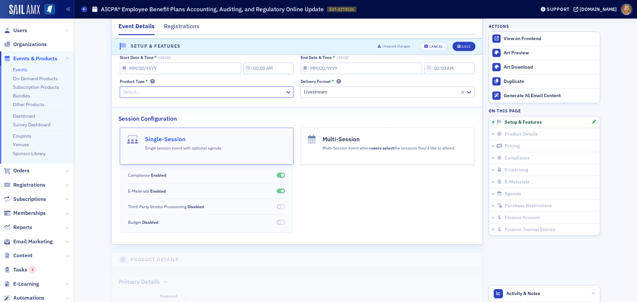
scroll to position [183, 0]
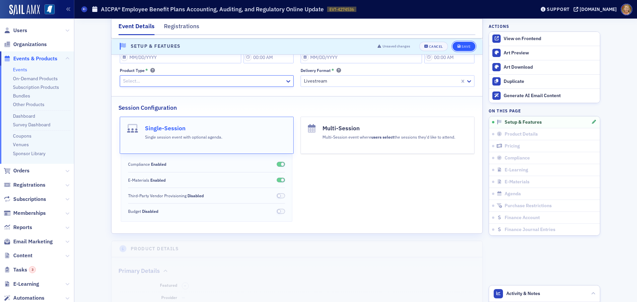
click at [466, 45] on div "Save" at bounding box center [465, 47] width 9 height 4
click at [424, 45] on icon "button" at bounding box center [426, 47] width 4 height 4
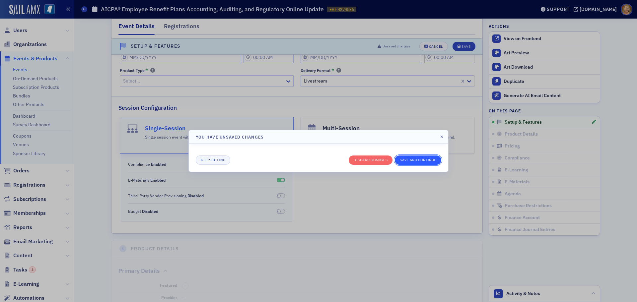
click at [401, 161] on button "Save and continue" at bounding box center [418, 159] width 46 height 9
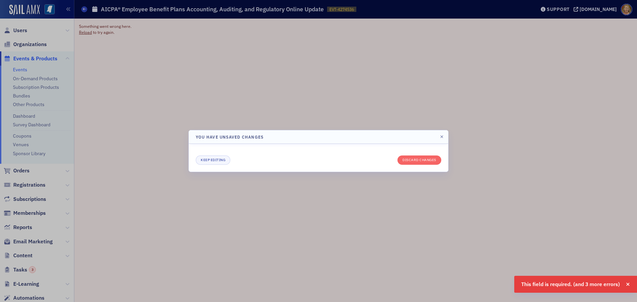
click at [266, 65] on div at bounding box center [318, 151] width 637 height 302
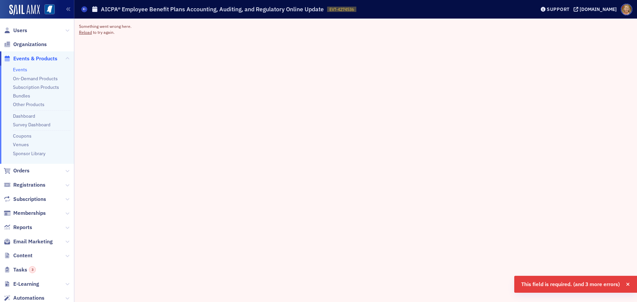
click at [162, 4] on div "Events AICPA® Employee Benefit Plans Accounting, Auditing, and Regulatory Onlin…" at bounding box center [303, 9] width 444 height 13
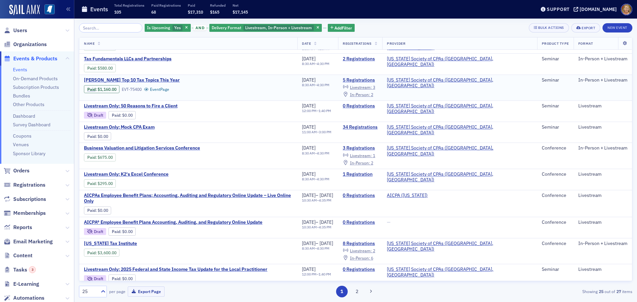
scroll to position [166, 0]
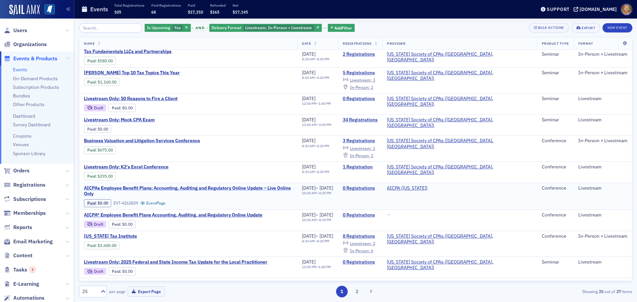
click at [185, 189] on span "AICPAs Employee Benefit Plans; Accounting, Auditing and Regulatory Online Updat…" at bounding box center [188, 191] width 209 height 12
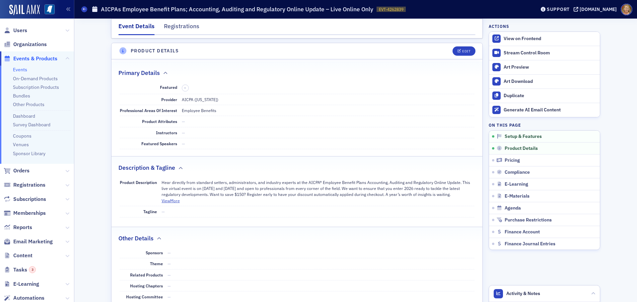
scroll to position [166, 0]
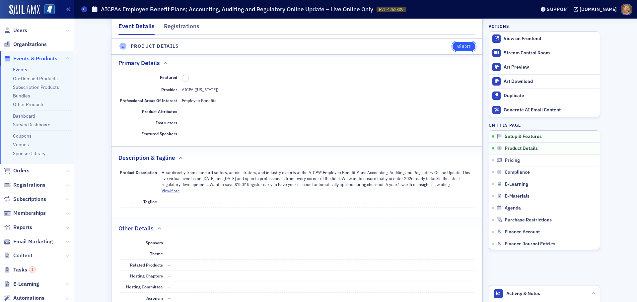
click at [458, 49] on button "Edit" at bounding box center [463, 46] width 23 height 9
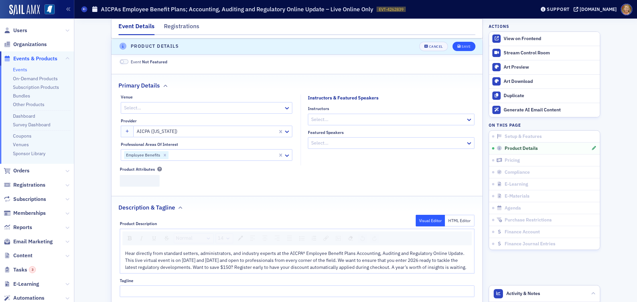
scroll to position [160, 0]
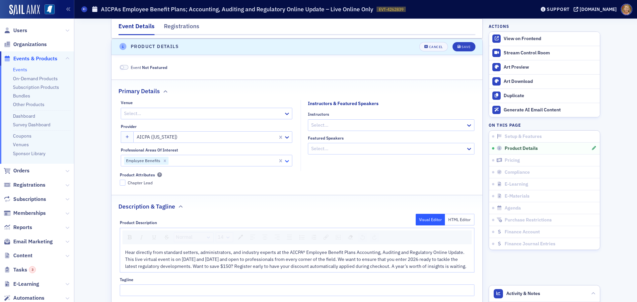
click at [284, 161] on icon at bounding box center [286, 161] width 7 height 7
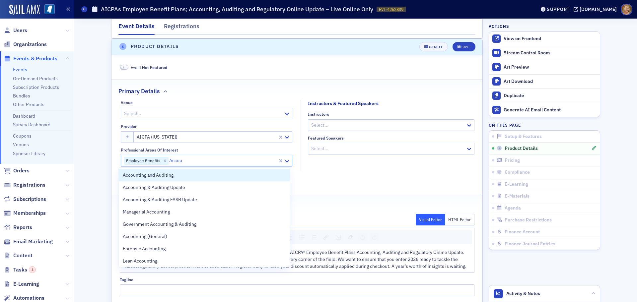
type input "Accoun"
click at [177, 177] on div "Accounting and Auditing" at bounding box center [204, 175] width 163 height 7
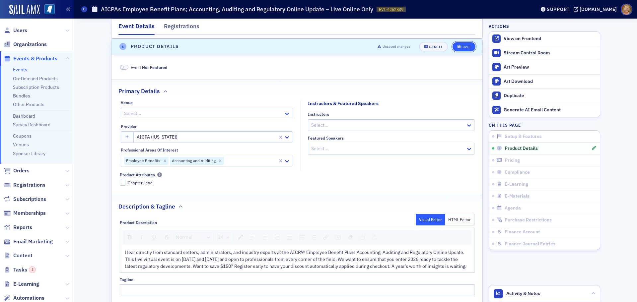
click at [464, 46] on div "Save" at bounding box center [465, 47] width 9 height 4
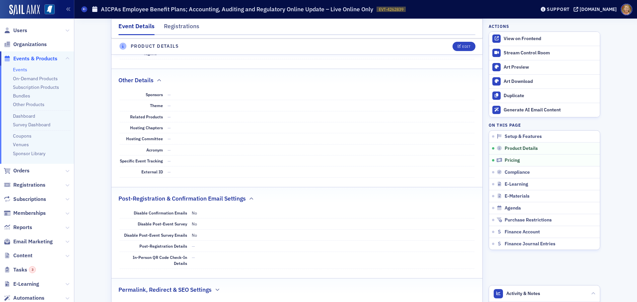
scroll to position [326, 0]
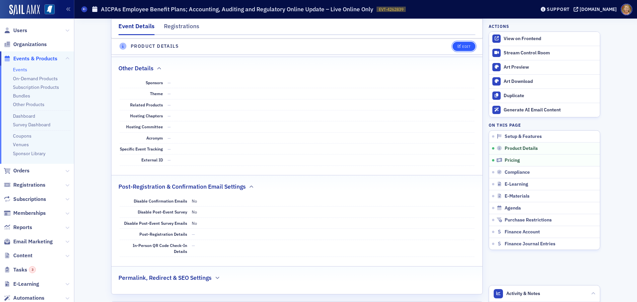
click at [457, 47] on icon "button" at bounding box center [459, 47] width 4 height 4
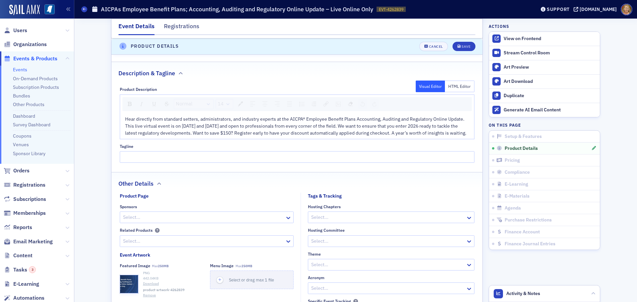
scroll to position [359, 0]
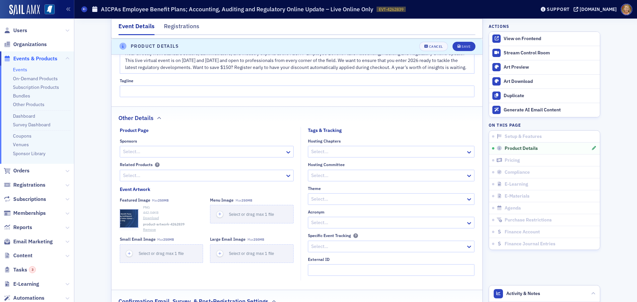
click at [317, 251] on div "Select…" at bounding box center [386, 247] width 157 height 10
click at [316, 250] on div at bounding box center [387, 246] width 155 height 8
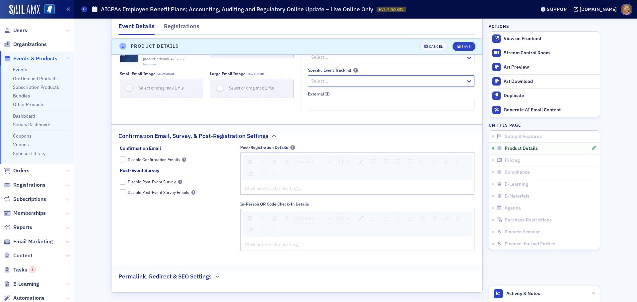
scroll to position [525, 0]
click at [462, 48] on div "Save" at bounding box center [465, 47] width 9 height 4
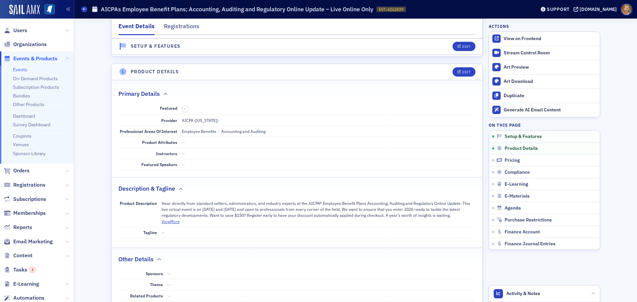
scroll to position [0, 0]
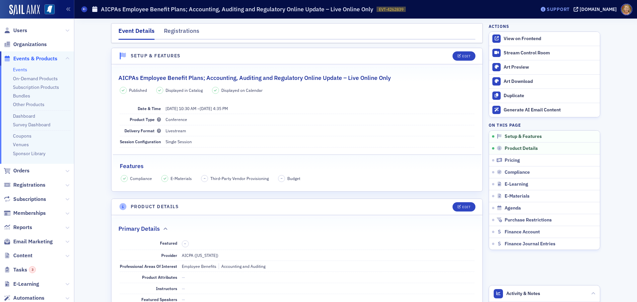
click at [559, 9] on div "Support" at bounding box center [557, 9] width 23 height 6
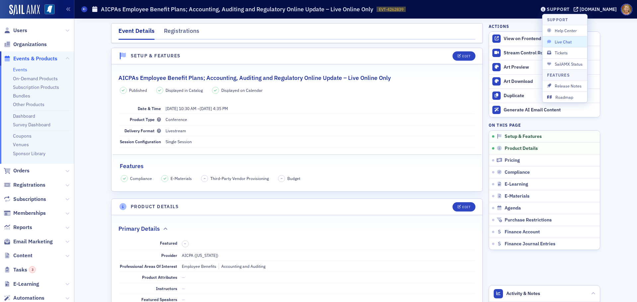
click at [557, 41] on span "Live Chat" at bounding box center [564, 42] width 35 height 6
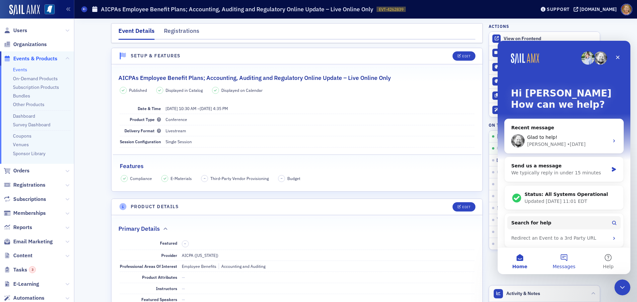
click at [565, 256] on button "Messages" at bounding box center [563, 261] width 44 height 27
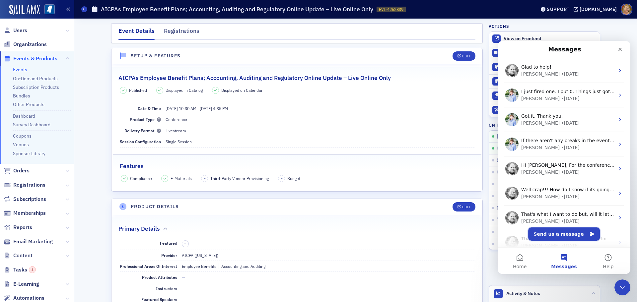
click at [553, 236] on button "Send us a message" at bounding box center [564, 233] width 72 height 13
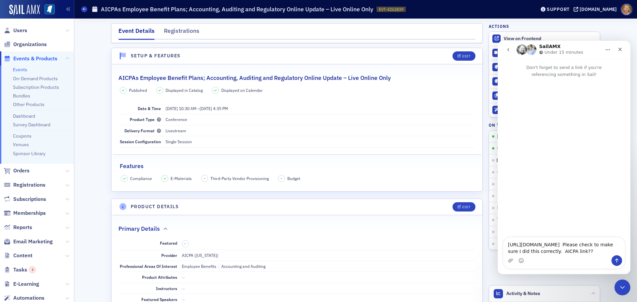
type textarea "[URL][DOMAIN_NAME] Please check to make sure I did this correctly. AICPA link???"
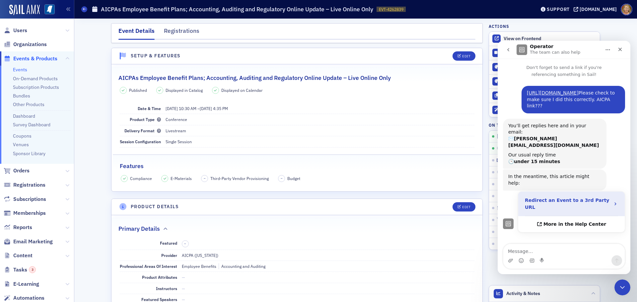
click at [542, 198] on strong "Redirect an Event to a 3rd Party URL" at bounding box center [567, 204] width 84 height 12
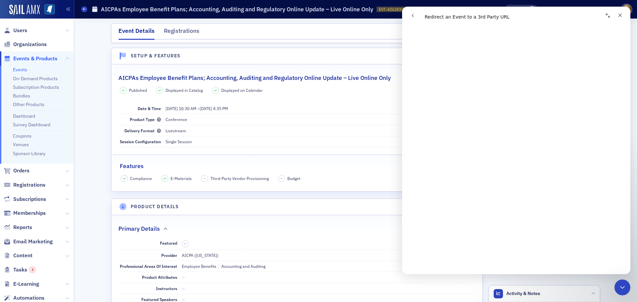
scroll to position [99, 0]
click at [616, 16] on div "Close" at bounding box center [620, 15] width 12 height 12
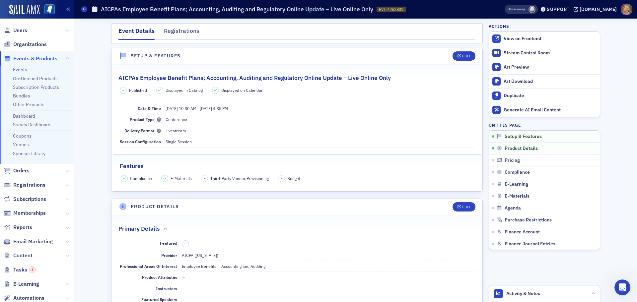
scroll to position [0, 0]
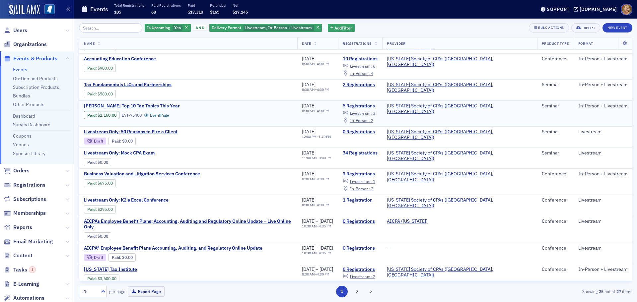
scroll to position [166, 0]
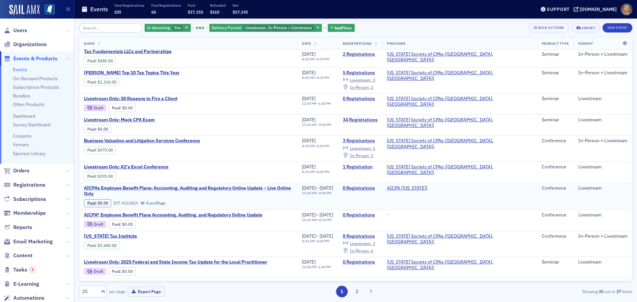
click at [228, 187] on span "AICPAs Employee Benefit Plans; Accounting, Auditing and Regulatory Online Updat…" at bounding box center [188, 191] width 209 height 12
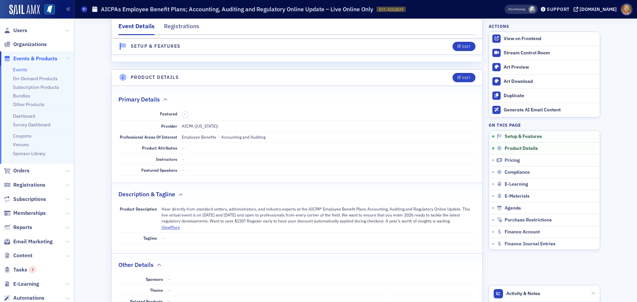
scroll to position [133, 0]
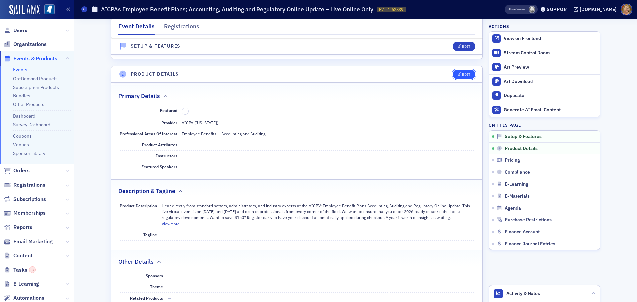
click at [462, 75] on div "Edit" at bounding box center [466, 75] width 8 height 4
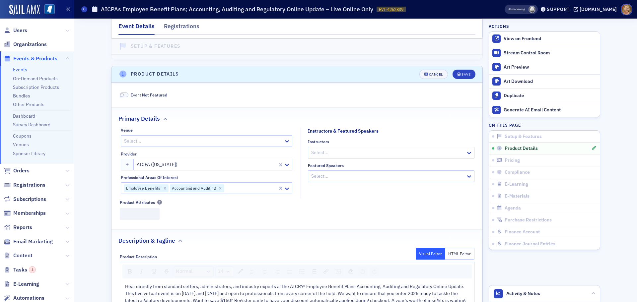
scroll to position [160, 0]
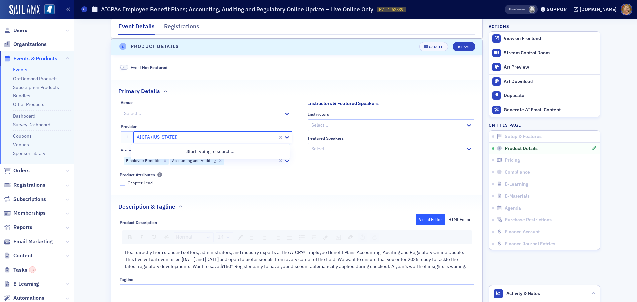
click at [204, 137] on div at bounding box center [206, 137] width 141 height 8
drag, startPoint x: 178, startPoint y: 137, endPoint x: 160, endPoint y: 136, distance: 18.6
click at [160, 136] on div at bounding box center [206, 137] width 141 height 8
click at [174, 136] on div at bounding box center [206, 137] width 141 height 8
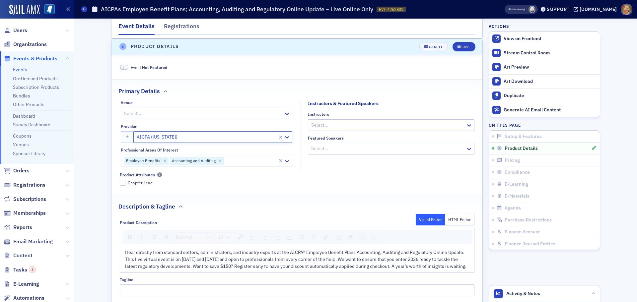
click at [174, 136] on div at bounding box center [206, 137] width 141 height 8
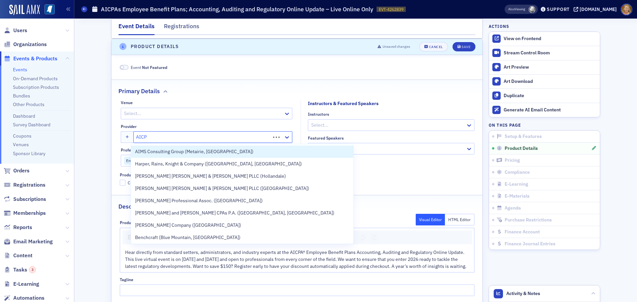
type input "AICPA"
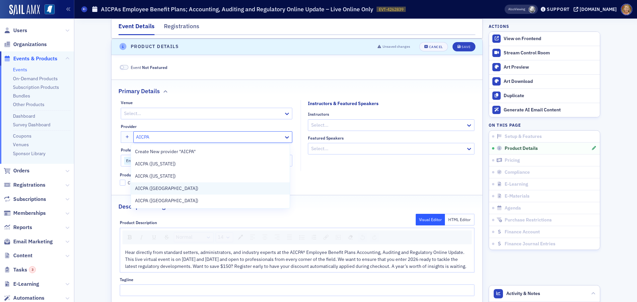
click at [162, 186] on span "AICPA ([GEOGRAPHIC_DATA])" at bounding box center [166, 188] width 63 height 7
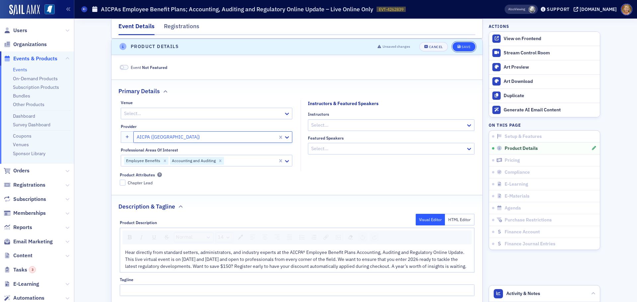
click at [461, 48] on div "Save" at bounding box center [465, 47] width 9 height 4
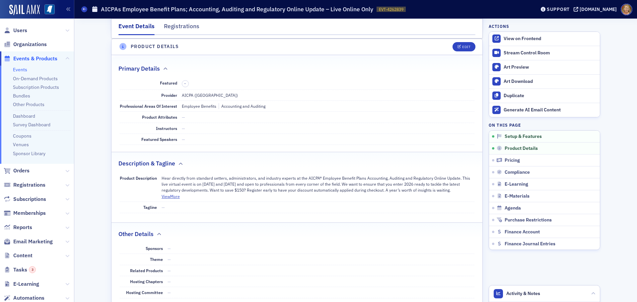
click at [41, 57] on span "Events & Products" at bounding box center [35, 58] width 44 height 7
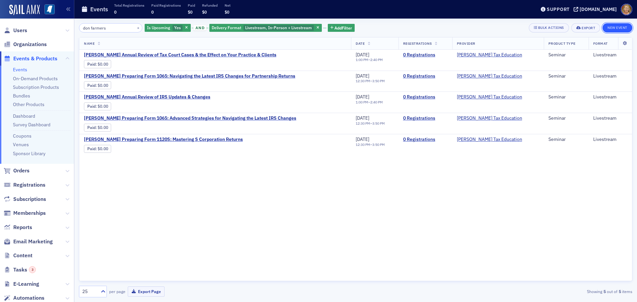
click at [608, 25] on button "New Event" at bounding box center [617, 27] width 30 height 9
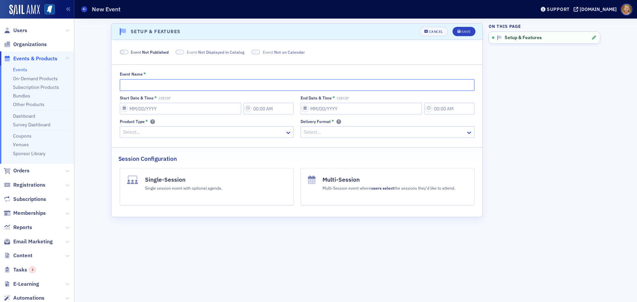
click at [147, 88] on input "Event Name *" at bounding box center [297, 85] width 354 height 12
type input "Test for Industry Conf."
select select "9"
select select "2025"
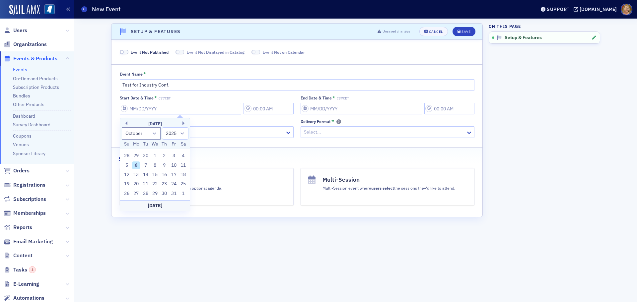
click at [141, 112] on input "Start Date & Time * CST/CDT" at bounding box center [180, 109] width 121 height 12
click at [146, 163] on div "7" at bounding box center [146, 165] width 8 height 8
type input "[DATE]"
type input "10:00 AM"
type input "[DATE]"
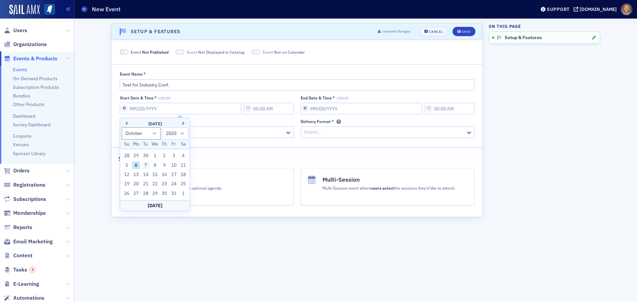
type input "11:00 AM"
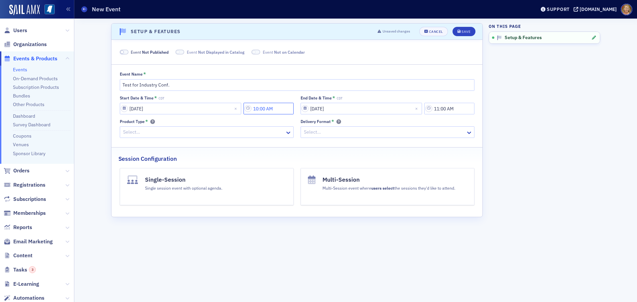
click at [262, 112] on input "10:00 AM" at bounding box center [268, 109] width 50 height 12
click at [301, 107] on div at bounding box center [306, 108] width 14 height 8
click at [304, 125] on div "1" at bounding box center [308, 123] width 17 height 7
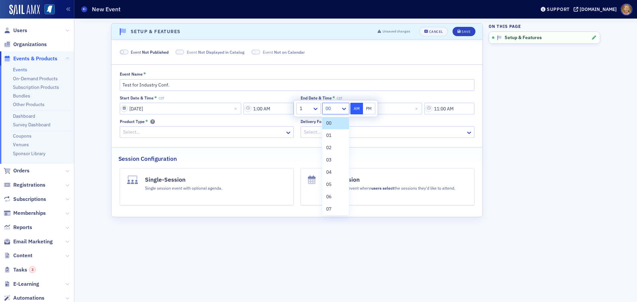
click at [325, 110] on input "text" at bounding box center [325, 108] width 1 height 7
click at [334, 192] on div "30" at bounding box center [335, 192] width 19 height 7
click at [365, 110] on button "PM" at bounding box center [369, 109] width 13 height 12
type input "1:30 PM"
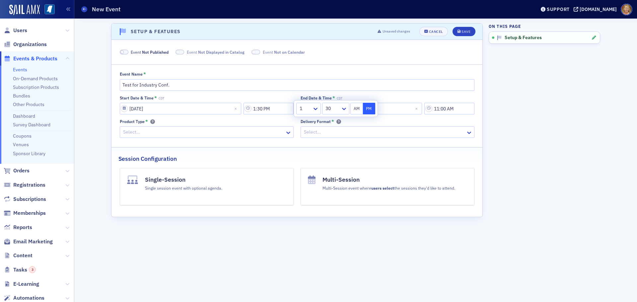
drag, startPoint x: 384, startPoint y: 124, endPoint x: 381, endPoint y: 120, distance: 4.3
click at [384, 123] on div "Delivery Format *" at bounding box center [387, 121] width 174 height 5
click at [446, 109] on input "11:00 AM" at bounding box center [449, 109] width 50 height 12
click at [366, 108] on icon at bounding box center [367, 108] width 7 height 7
click at [363, 122] on div "1" at bounding box center [359, 123] width 17 height 7
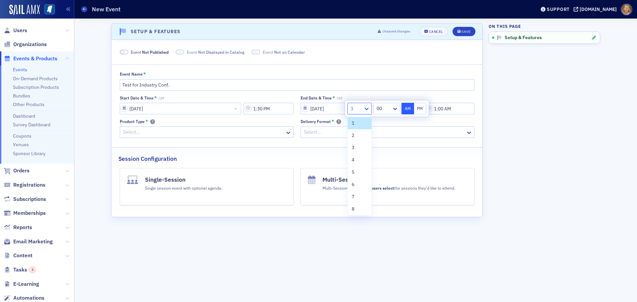
click at [364, 108] on icon at bounding box center [366, 108] width 7 height 7
click at [358, 134] on div "2" at bounding box center [359, 135] width 16 height 7
click at [417, 108] on button "PM" at bounding box center [420, 109] width 13 height 12
type input "2:00 PM"
click at [401, 120] on div "Delivery Format *" at bounding box center [387, 121] width 174 height 5
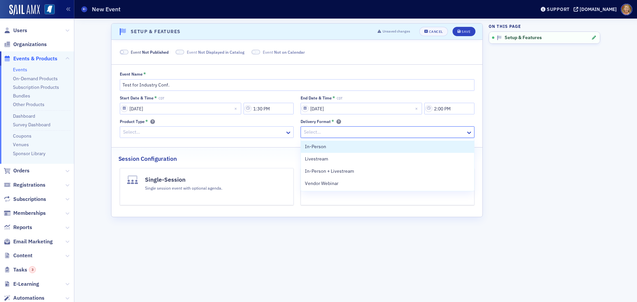
click at [395, 130] on div at bounding box center [384, 132] width 162 height 8
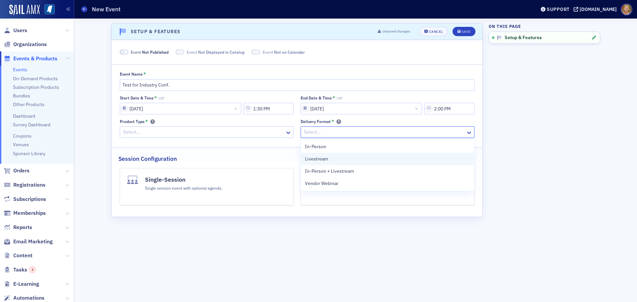
click at [385, 155] on div "Livestream" at bounding box center [387, 158] width 165 height 7
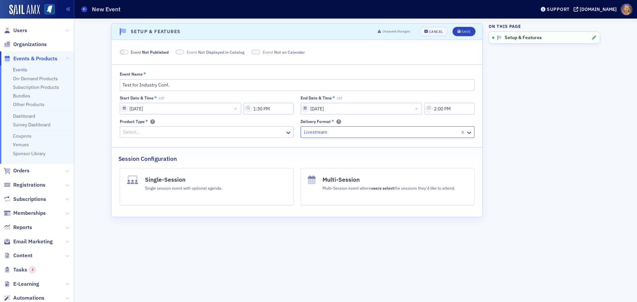
click at [263, 134] on div at bounding box center [203, 132] width 162 height 8
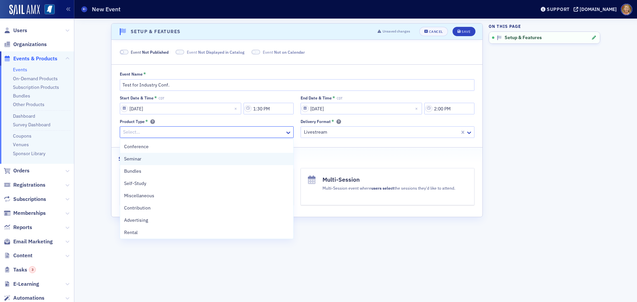
click at [145, 163] on div "Seminar" at bounding box center [206, 159] width 173 height 12
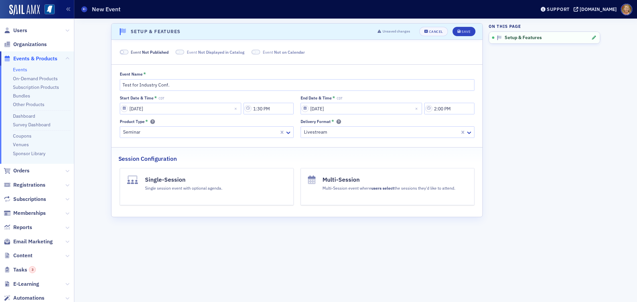
click at [204, 181] on h4 "Single-Session" at bounding box center [183, 179] width 77 height 9
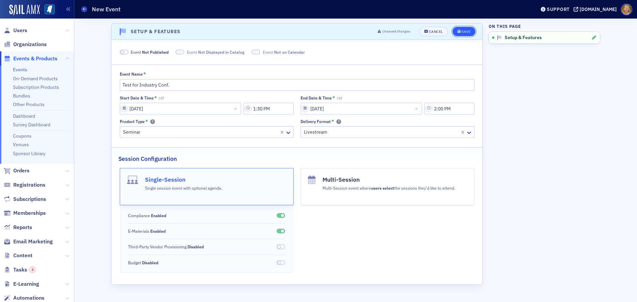
click at [465, 31] on div "Save" at bounding box center [465, 32] width 9 height 4
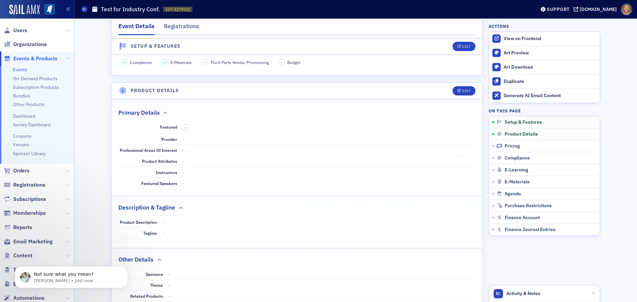
scroll to position [232, 0]
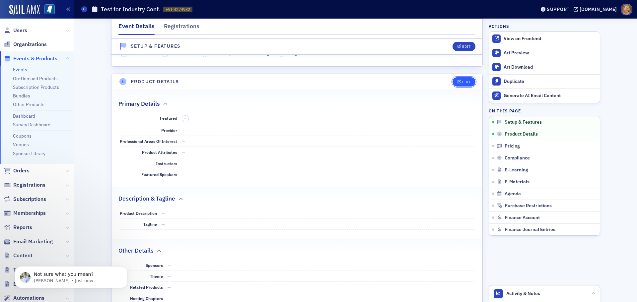
click at [453, 80] on button "Edit" at bounding box center [463, 81] width 23 height 9
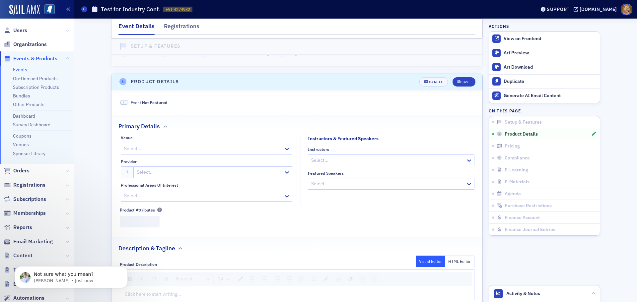
scroll to position [267, 0]
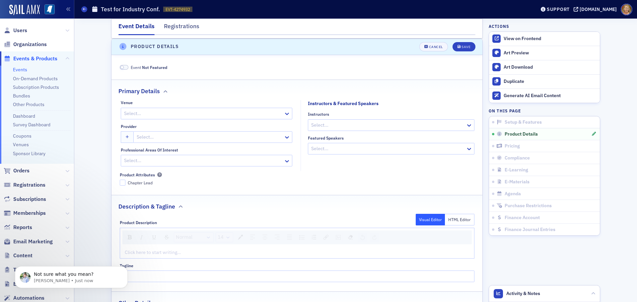
click at [360, 126] on div at bounding box center [387, 125] width 155 height 8
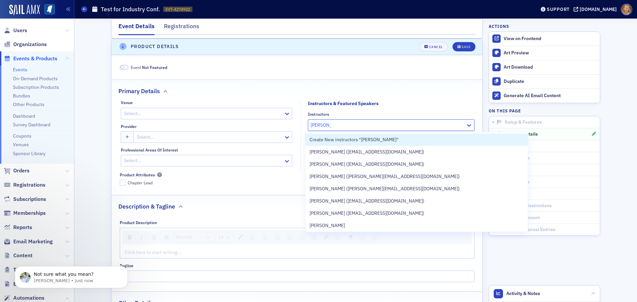
type input "[PERSON_NAME]"
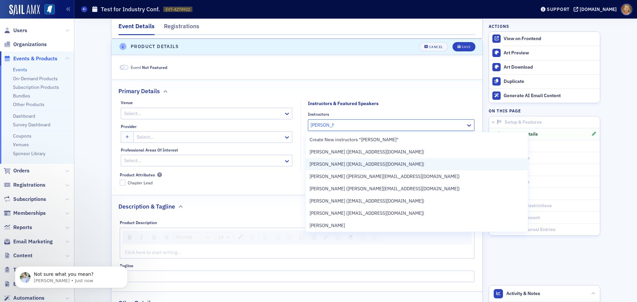
click at [357, 163] on span "[PERSON_NAME] ([EMAIL_ADDRESS][DOMAIN_NAME])" at bounding box center [366, 164] width 115 height 7
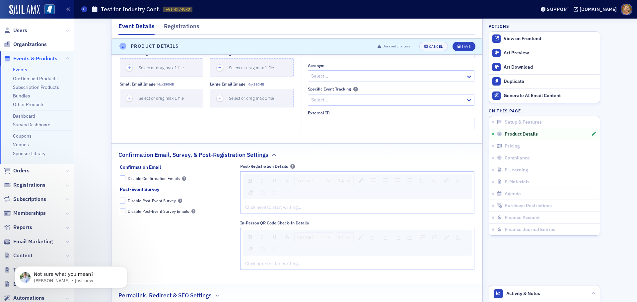
scroll to position [665, 0]
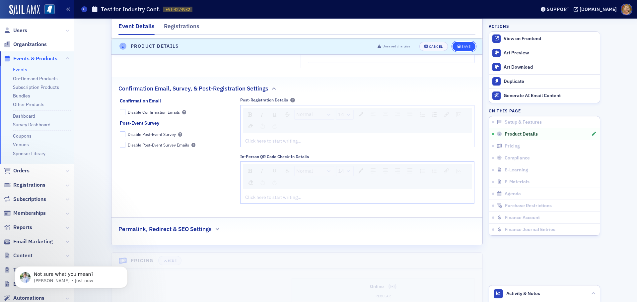
click at [465, 49] on button "Save" at bounding box center [463, 46] width 23 height 9
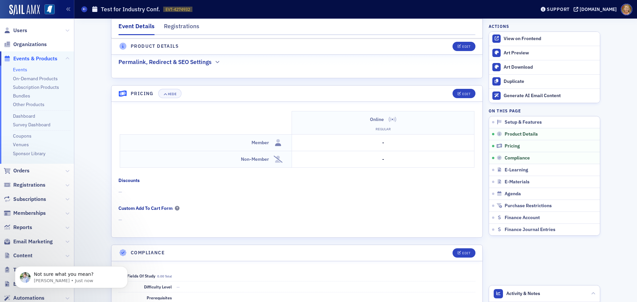
scroll to position [632, 0]
click at [459, 91] on span "Edit" at bounding box center [463, 93] width 13 height 4
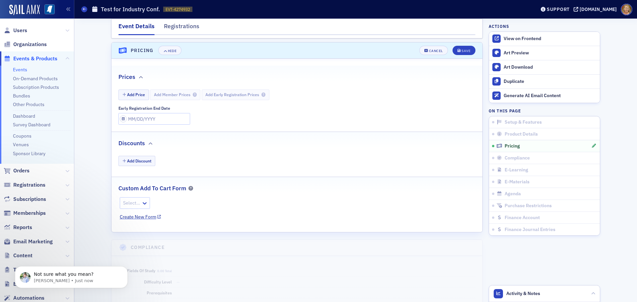
scroll to position [677, 0]
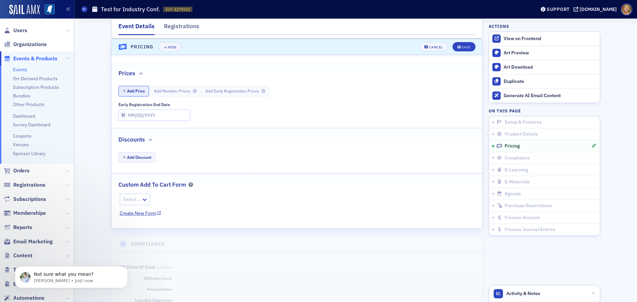
click at [140, 93] on button "Add Price" at bounding box center [133, 91] width 31 height 10
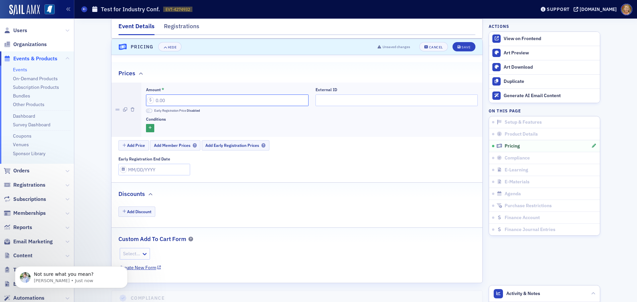
drag, startPoint x: 162, startPoint y: 99, endPoint x: 149, endPoint y: 102, distance: 13.6
click at [149, 102] on input "Amount *" at bounding box center [227, 100] width 162 height 12
type input "0.00"
click at [458, 47] on span "Save" at bounding box center [463, 47] width 13 height 4
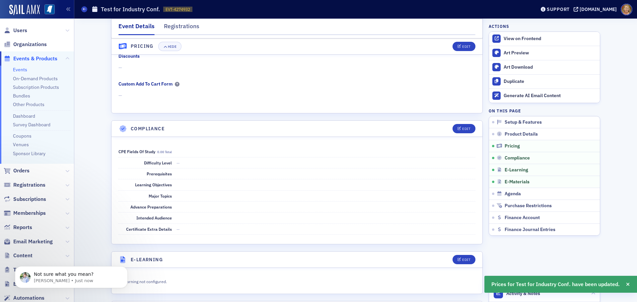
scroll to position [785, 0]
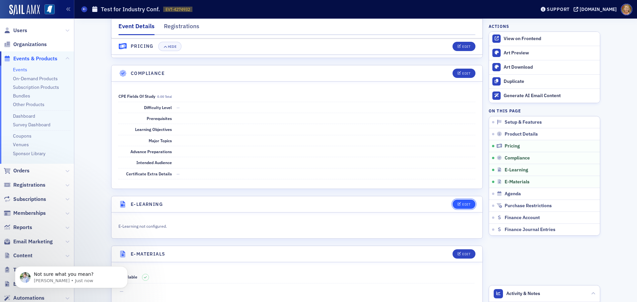
click at [463, 208] on button "Edit" at bounding box center [463, 204] width 23 height 9
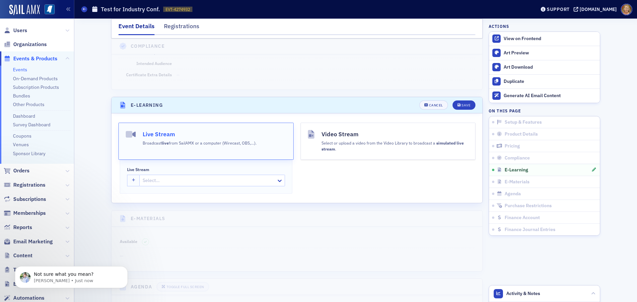
scroll to position [943, 0]
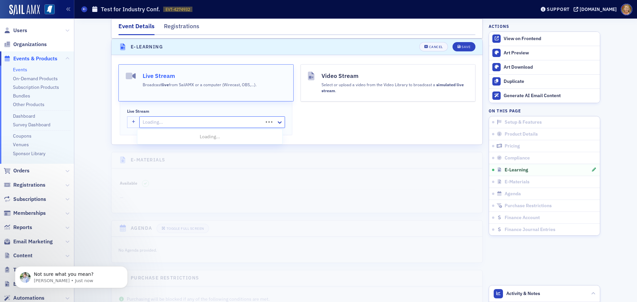
click at [237, 124] on div at bounding box center [202, 122] width 120 height 8
click at [238, 140] on span "Create New live stream "Test for Industry Conf."" at bounding box center [191, 136] width 100 height 7
type input "Test for Industry Conf."
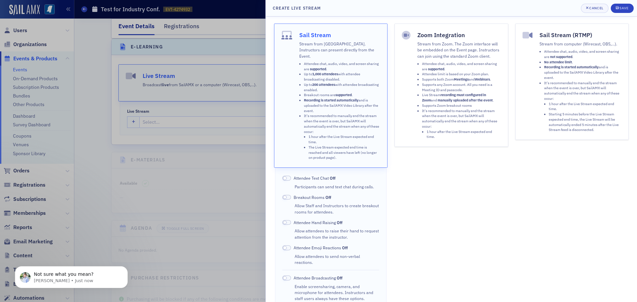
click at [288, 176] on span at bounding box center [286, 178] width 9 height 5
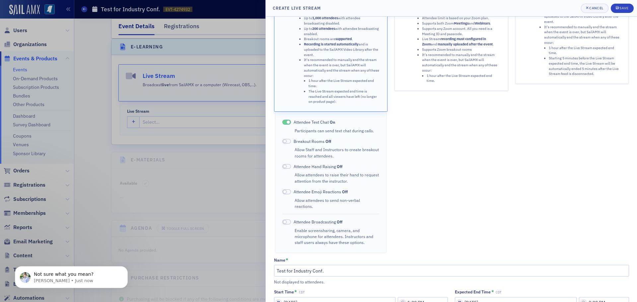
scroll to position [66, 0]
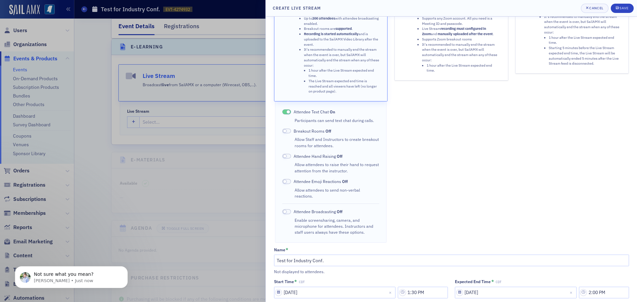
click at [288, 179] on span at bounding box center [286, 181] width 9 height 5
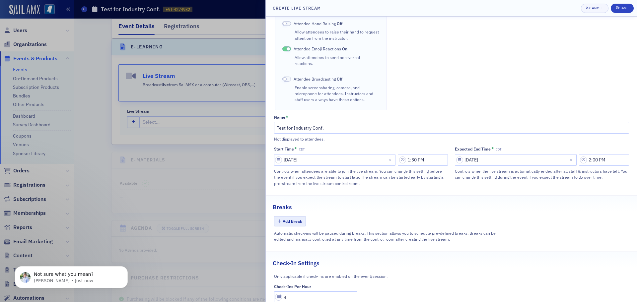
scroll to position [210, 0]
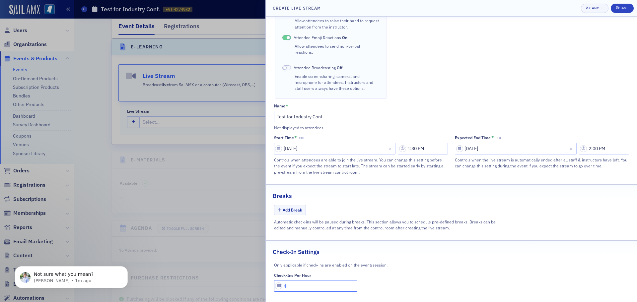
drag, startPoint x: 292, startPoint y: 279, endPoint x: 279, endPoint y: 278, distance: 13.3
click at [279, 280] on input "4" at bounding box center [316, 286] width 84 height 12
type input "1"
click at [624, 7] on div "Save" at bounding box center [623, 8] width 9 height 4
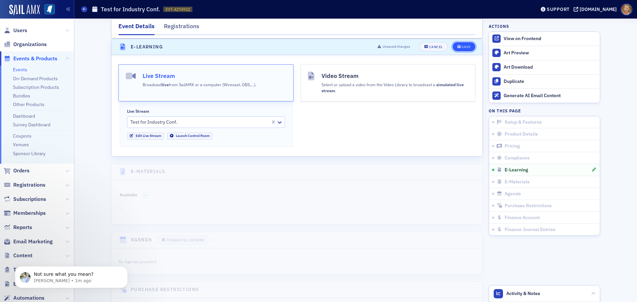
click at [461, 44] on button "Save" at bounding box center [463, 46] width 23 height 9
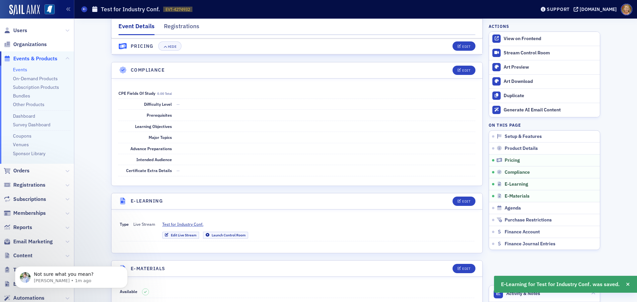
scroll to position [752, 0]
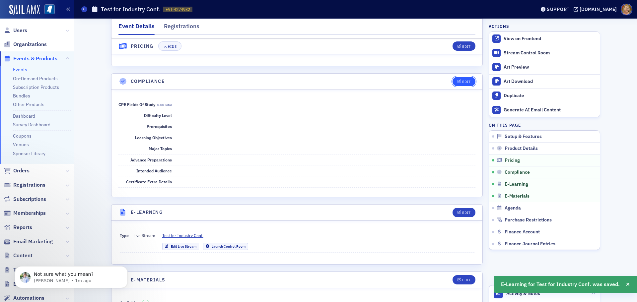
click at [457, 81] on icon "button" at bounding box center [459, 82] width 4 height 4
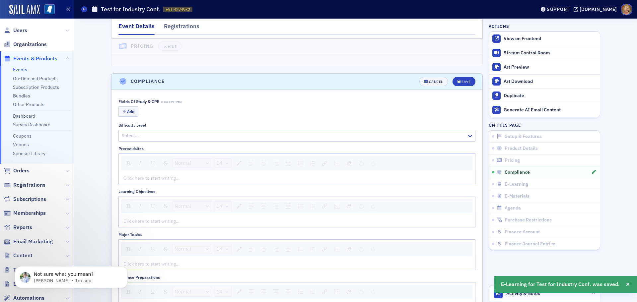
scroll to position [787, 0]
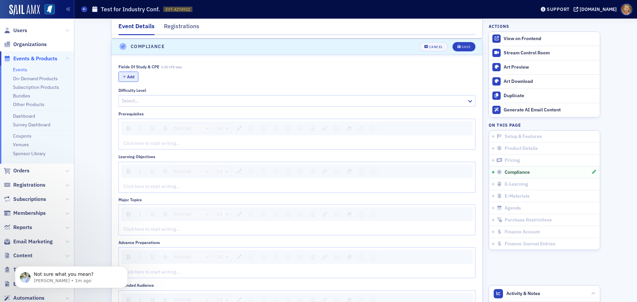
click at [130, 76] on button "Add" at bounding box center [128, 77] width 20 height 10
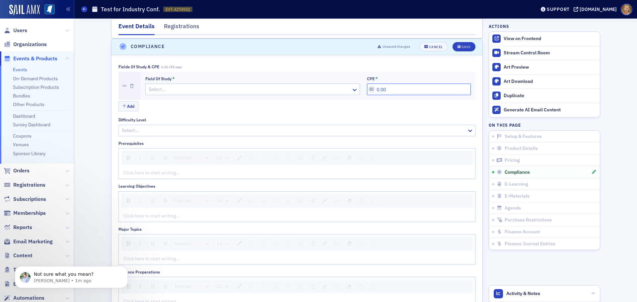
drag, startPoint x: 385, startPoint y: 88, endPoint x: 370, endPoint y: 86, distance: 15.1
click at [374, 88] on input "0.00" at bounding box center [419, 90] width 104 height 12
type input "0.00"
click at [461, 47] on div "Save" at bounding box center [465, 47] width 9 height 4
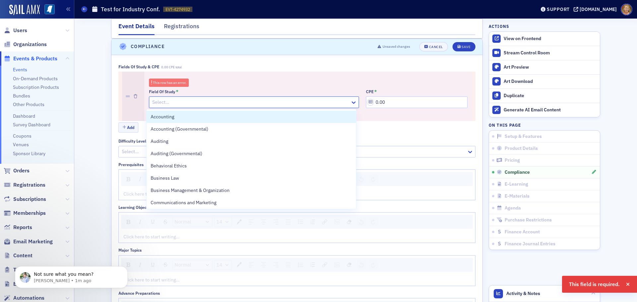
click at [256, 100] on div at bounding box center [251, 102] width 198 height 8
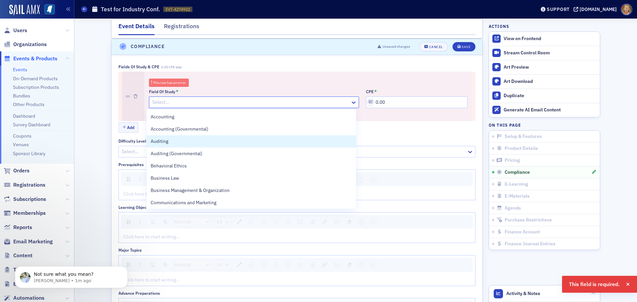
click at [215, 136] on div "Auditing" at bounding box center [251, 141] width 209 height 12
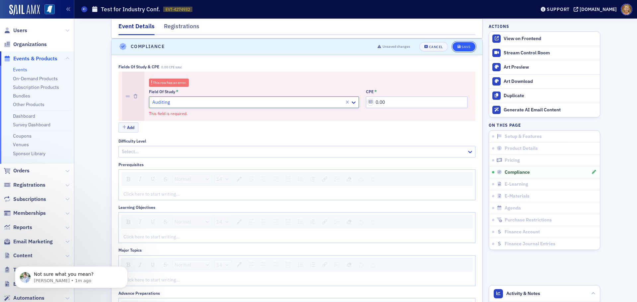
click at [458, 47] on span "Save" at bounding box center [463, 47] width 13 height 4
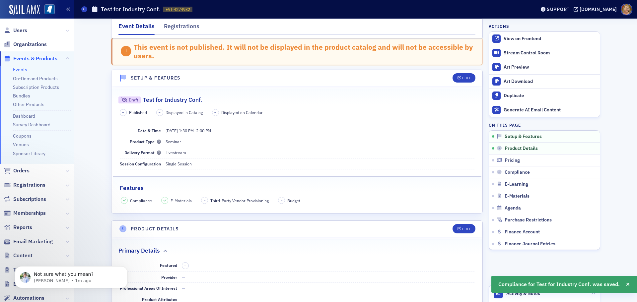
scroll to position [0, 0]
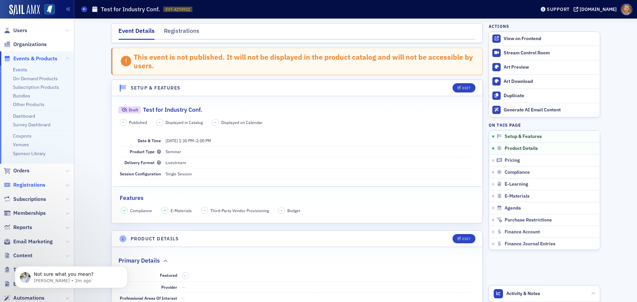
click at [35, 183] on span "Registrations" at bounding box center [29, 184] width 32 height 7
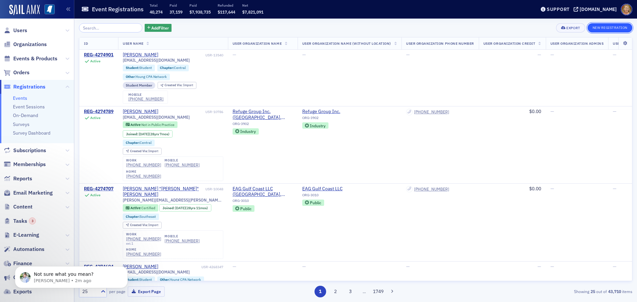
click at [593, 27] on button "New Registration" at bounding box center [609, 27] width 45 height 9
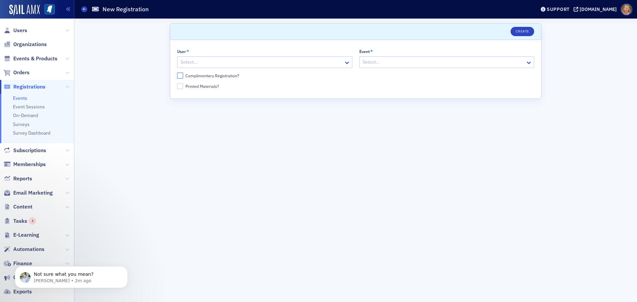
click at [180, 76] on input "Complimentary Registration?" at bounding box center [180, 76] width 6 height 6
checkbox input "true"
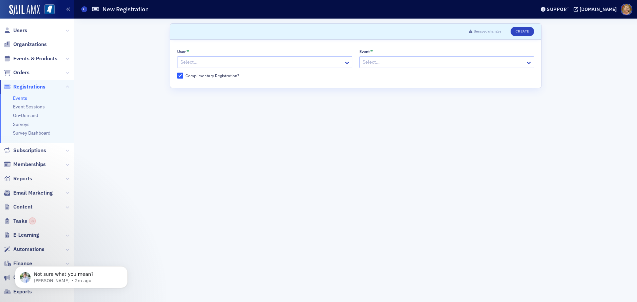
click at [187, 64] on div at bounding box center [261, 62] width 163 height 8
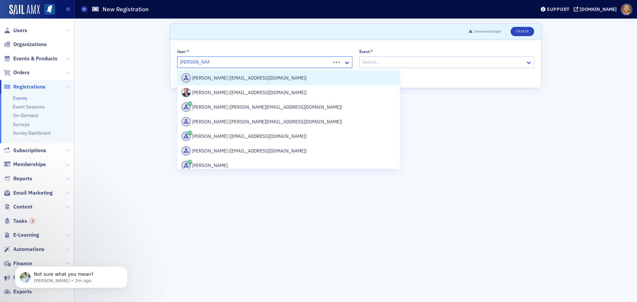
type input "[PERSON_NAME]"
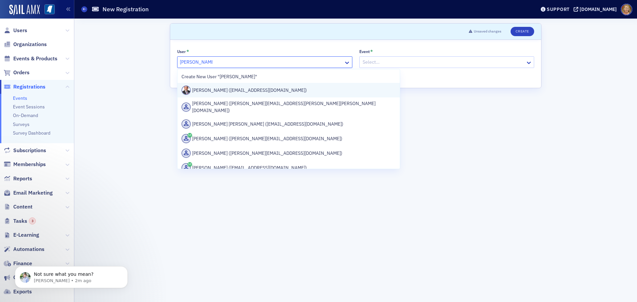
click at [217, 89] on div "[PERSON_NAME] ([EMAIL_ADDRESS][DOMAIN_NAME])" at bounding box center [288, 90] width 214 height 9
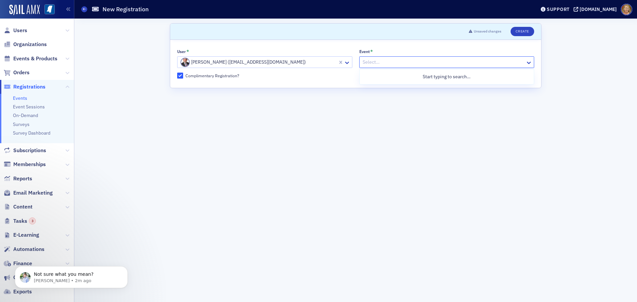
click at [378, 66] on div at bounding box center [443, 62] width 163 height 8
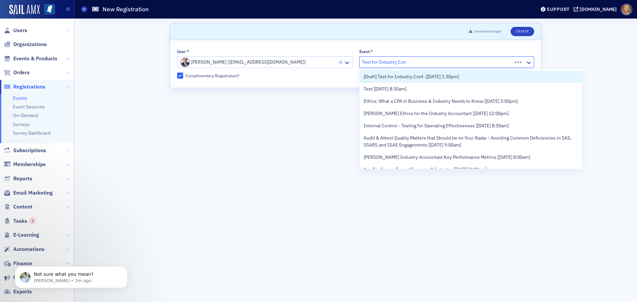
type input "Test for Industry Conf"
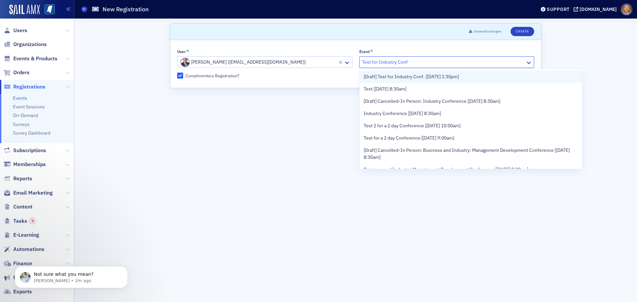
click at [380, 75] on span "[Draft] Test for Industry Conf. [[DATE] 1:30pm]" at bounding box center [410, 76] width 95 height 7
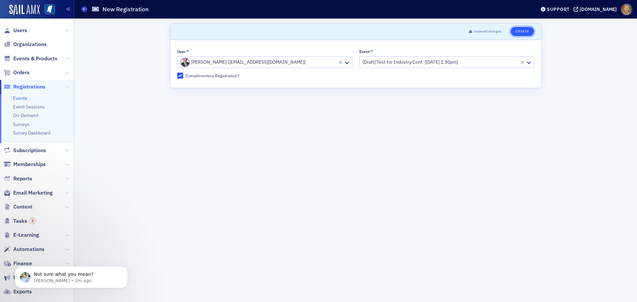
click at [526, 28] on button "Create" at bounding box center [522, 31] width 24 height 9
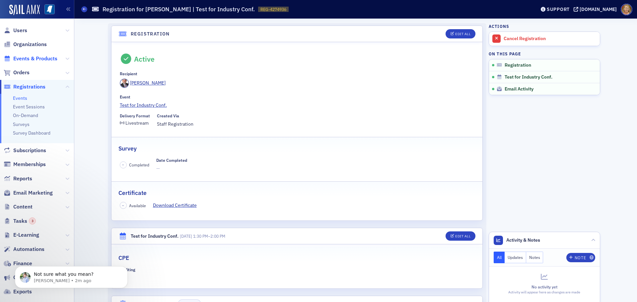
click at [45, 59] on span "Events & Products" at bounding box center [35, 58] width 44 height 7
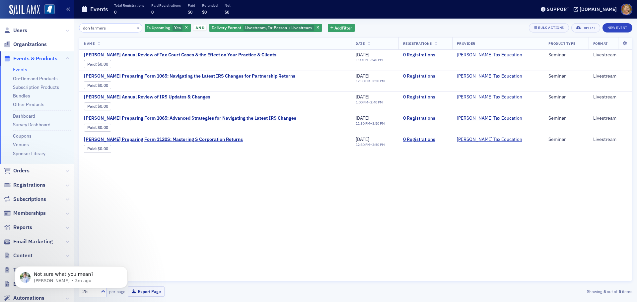
click at [45, 56] on span "Events & Products" at bounding box center [35, 58] width 44 height 7
click at [135, 29] on button "×" at bounding box center [138, 28] width 6 height 6
